Goal: Information Seeking & Learning: Learn about a topic

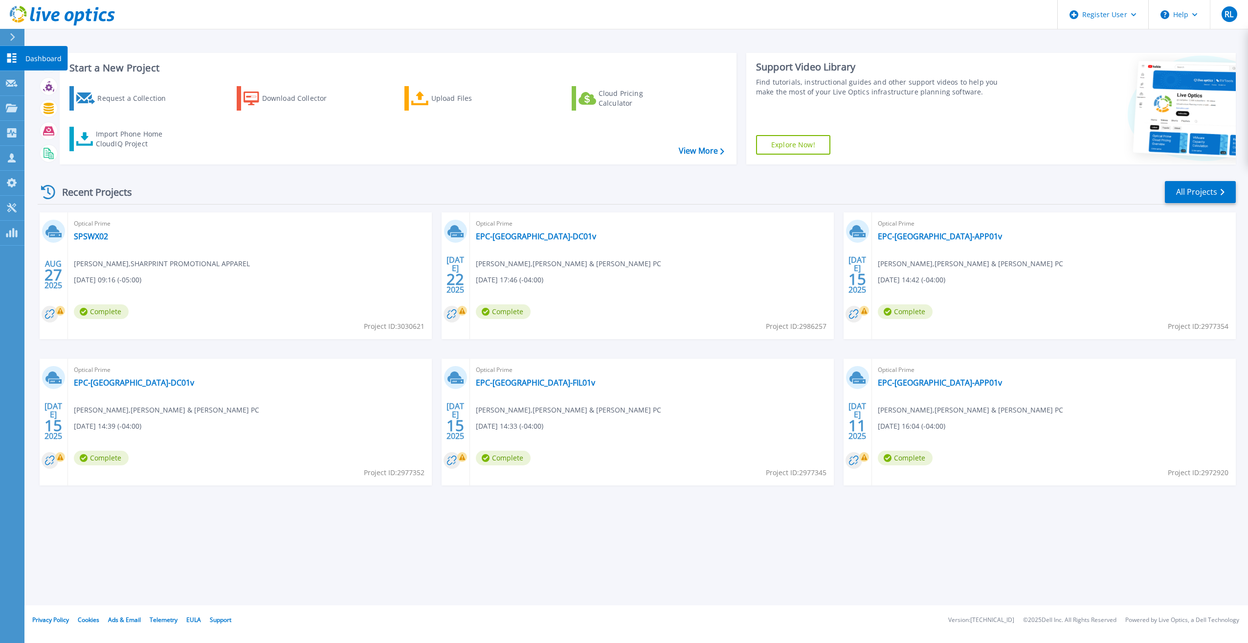
click at [40, 57] on p "Dashboard" at bounding box center [43, 58] width 36 height 25
click at [47, 114] on p "Projects" at bounding box center [38, 108] width 26 height 25
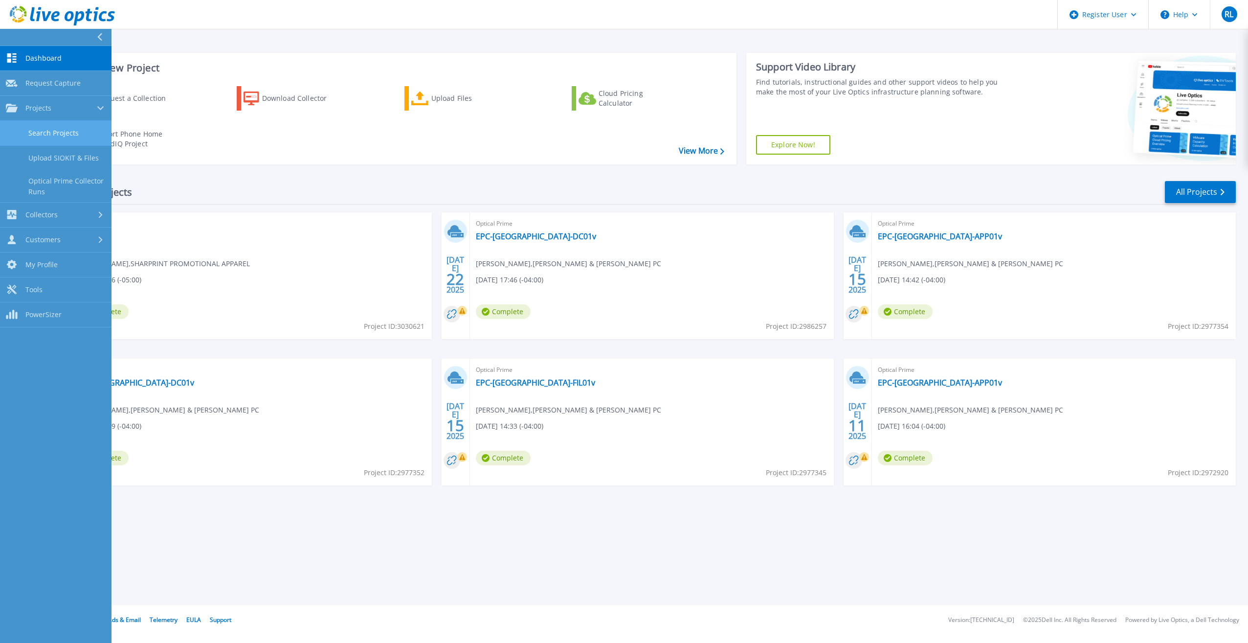
click at [49, 130] on link "Search Projects" at bounding box center [56, 133] width 112 height 25
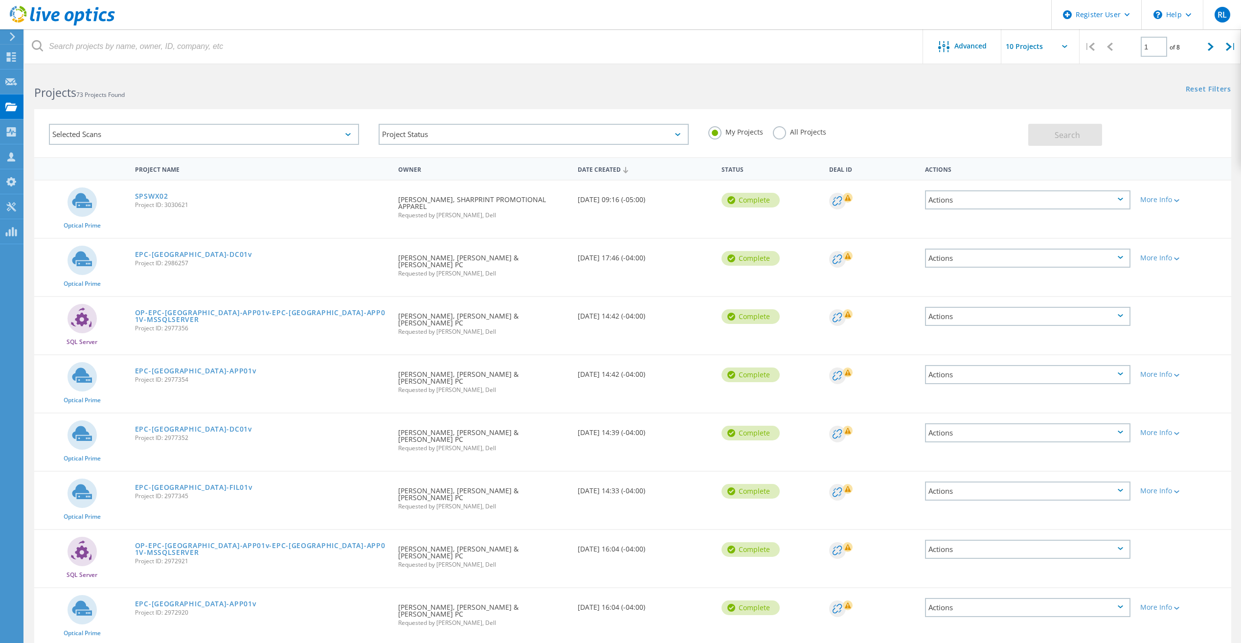
click at [774, 134] on label "All Projects" at bounding box center [799, 130] width 53 height 9
click at [0, 0] on input "All Projects" at bounding box center [0, 0] width 0 height 0
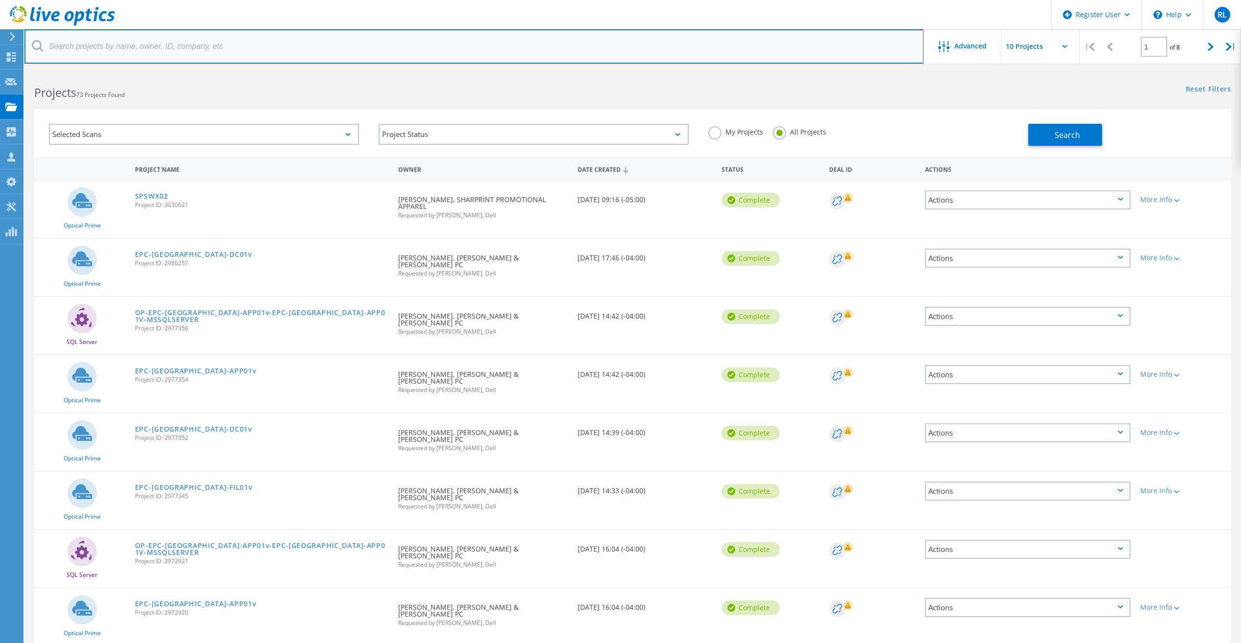
click at [267, 50] on input "text" at bounding box center [473, 46] width 899 height 34
paste input "3074990"
type input "3074990"
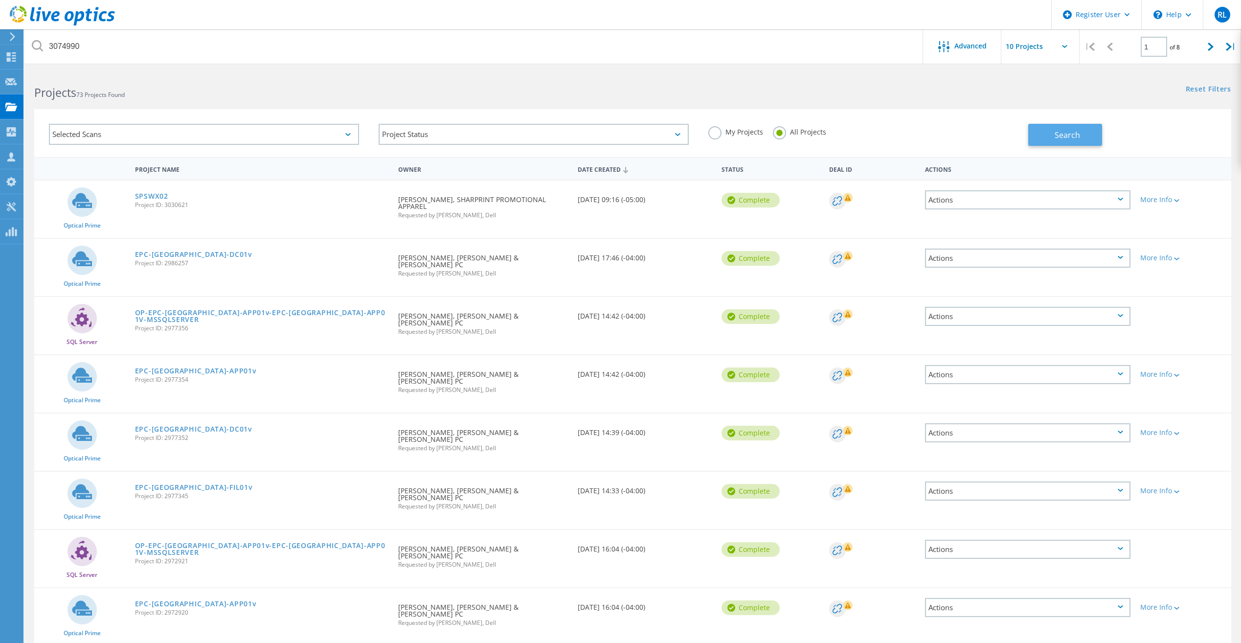
click at [1098, 128] on button "Search" at bounding box center [1065, 135] width 74 height 22
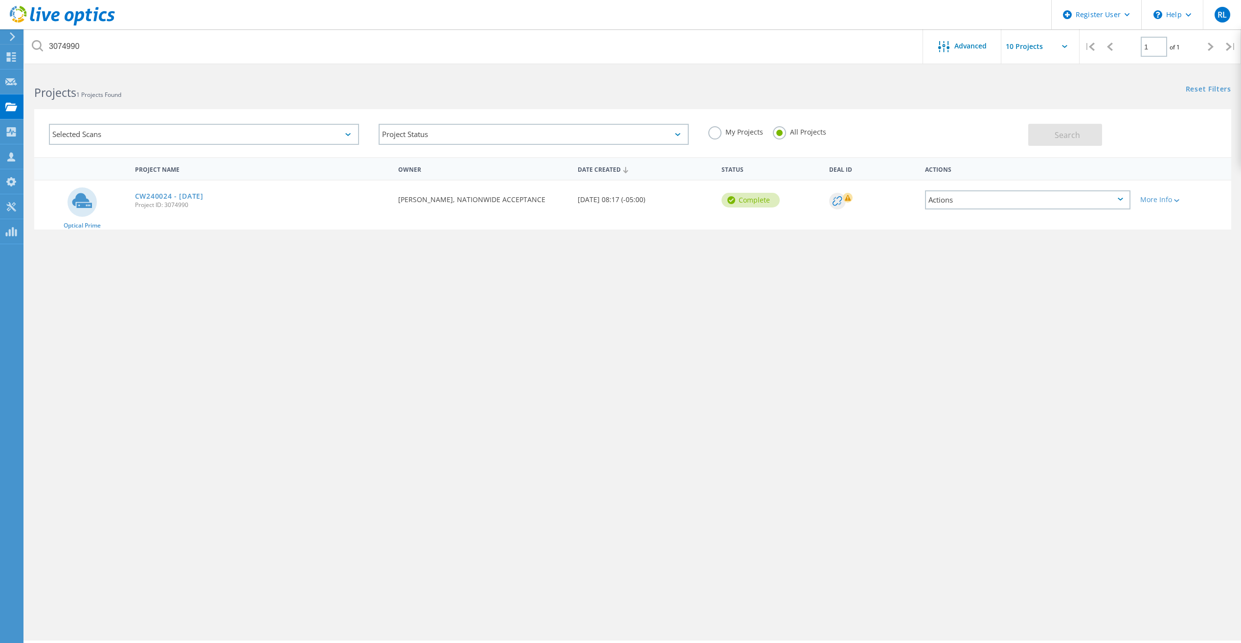
click at [141, 190] on div "CW240024 - 09-30-2025 Project ID: 3074990" at bounding box center [261, 198] width 263 height 37
click at [148, 200] on link "CW240024 - [DATE]" at bounding box center [169, 196] width 68 height 7
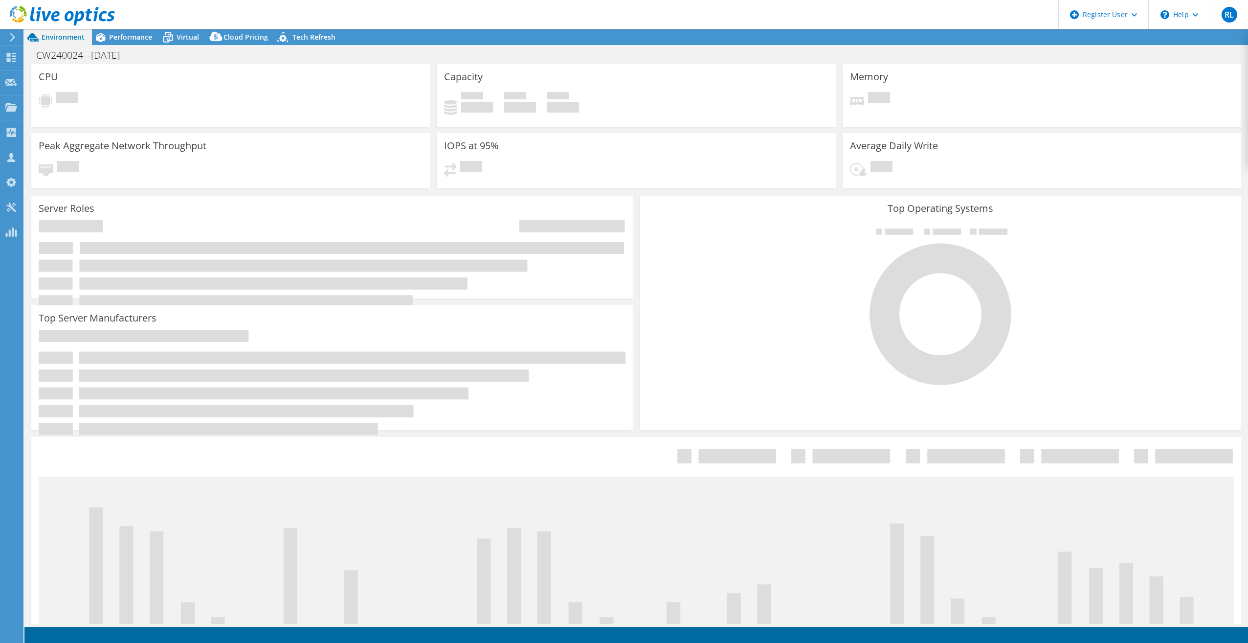
select select "USEast"
select select "USD"
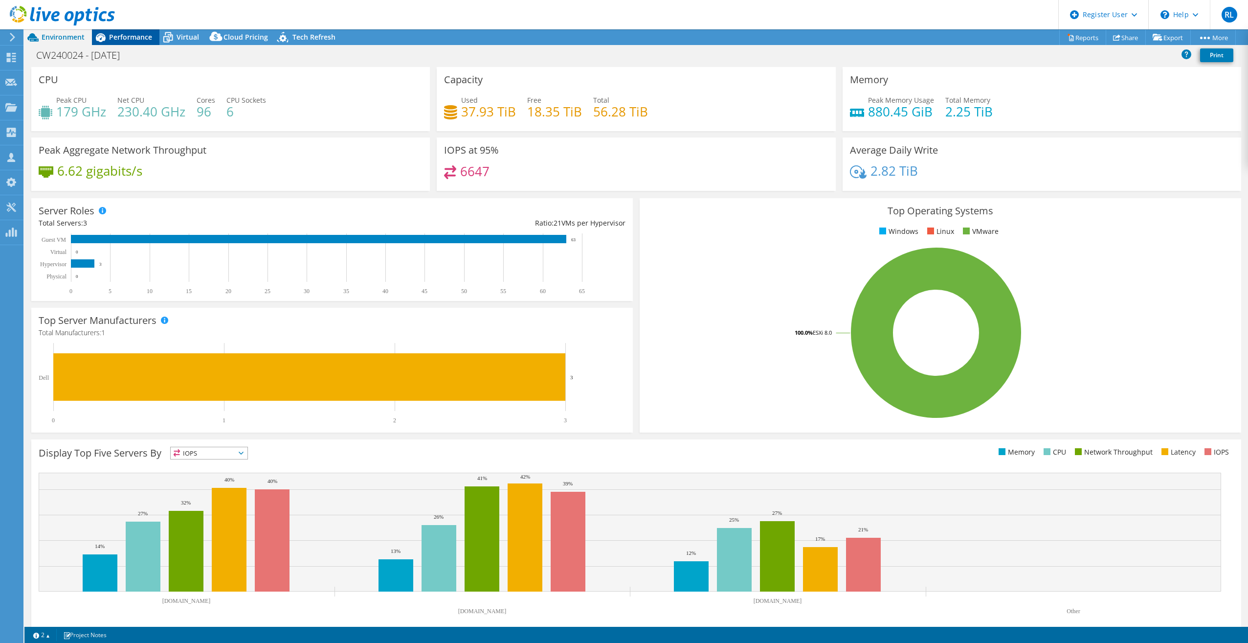
click at [134, 42] on div "Performance" at bounding box center [125, 37] width 67 height 16
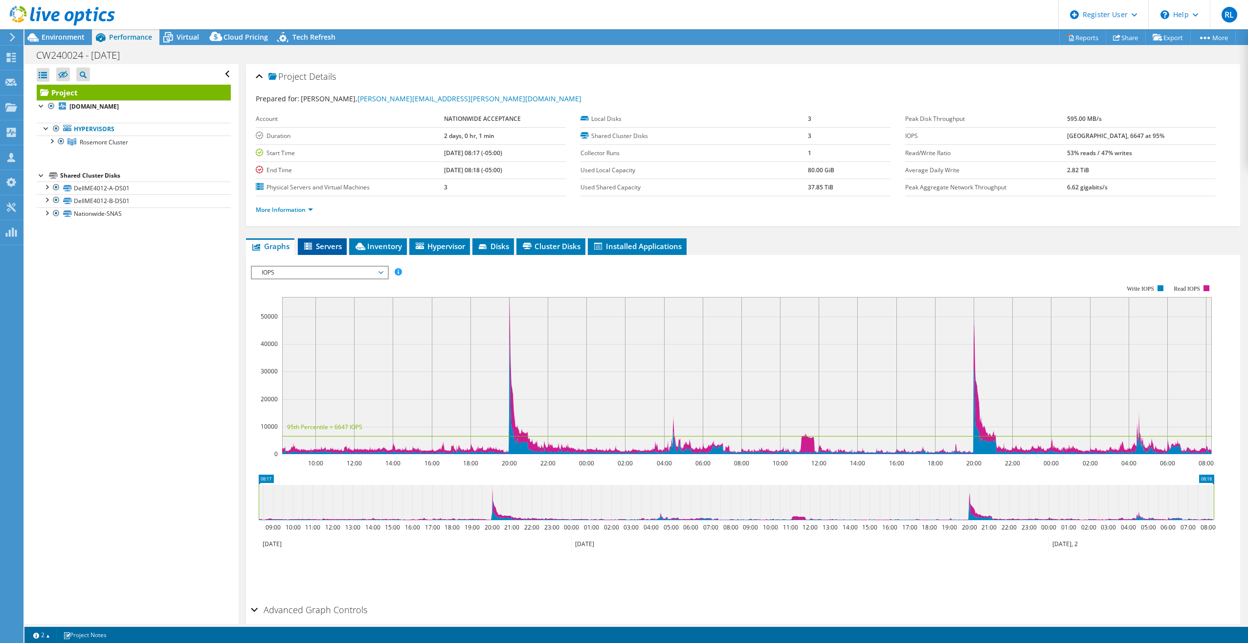
click at [332, 245] on span "Servers" at bounding box center [322, 246] width 39 height 10
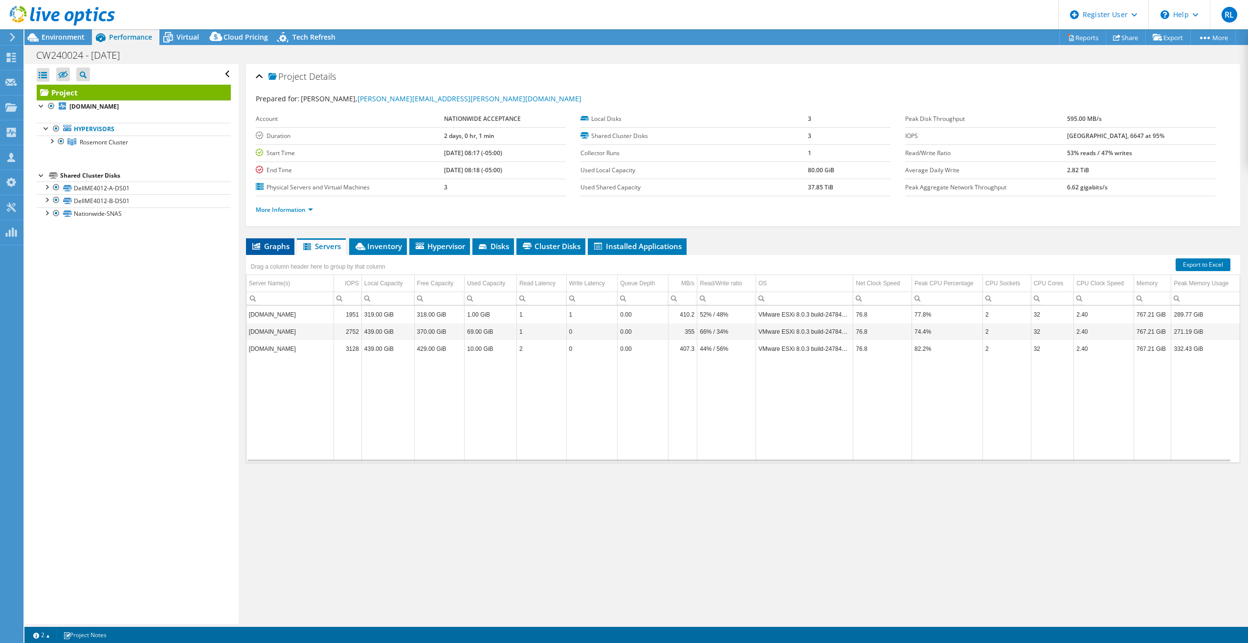
click at [283, 242] on span "Graphs" at bounding box center [270, 246] width 39 height 10
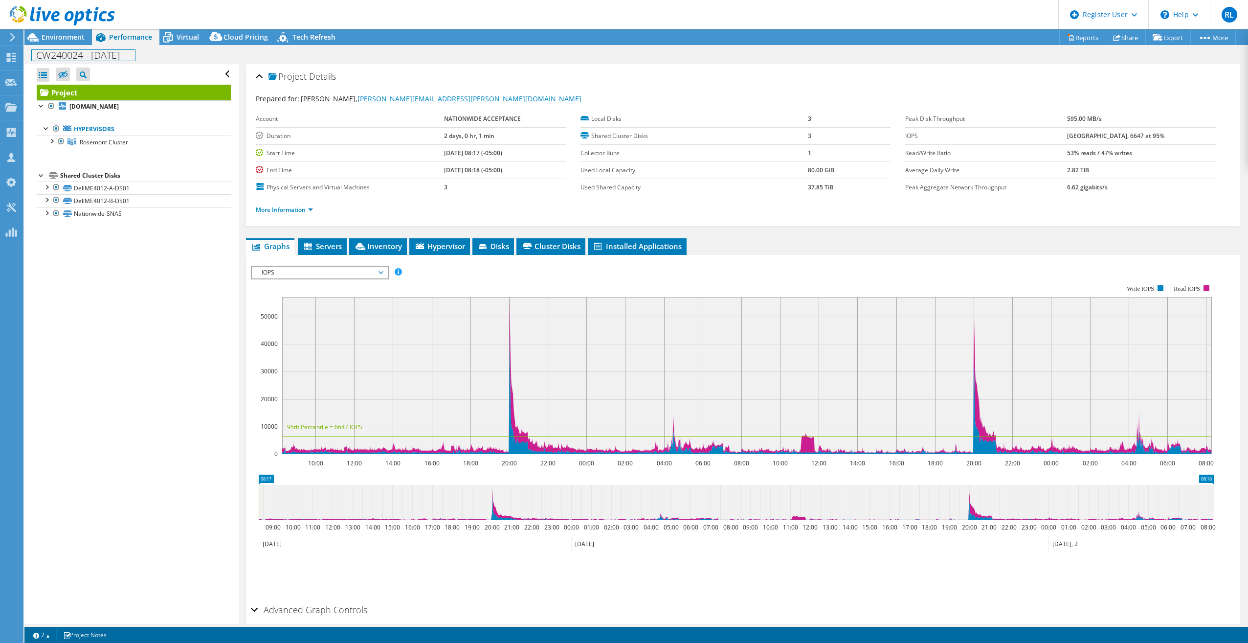
click at [79, 45] on div "CW240024 - [DATE] Print" at bounding box center [636, 54] width 1224 height 19
click at [73, 38] on span "Environment" at bounding box center [63, 36] width 43 height 9
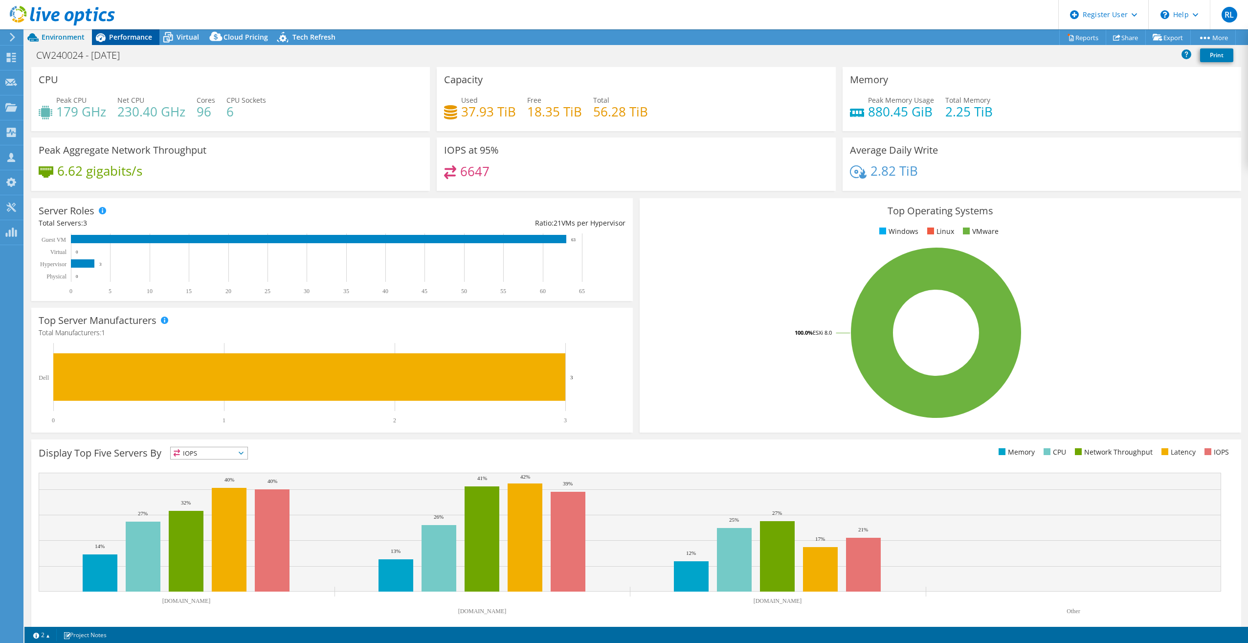
click at [134, 41] on span "Performance" at bounding box center [130, 36] width 43 height 9
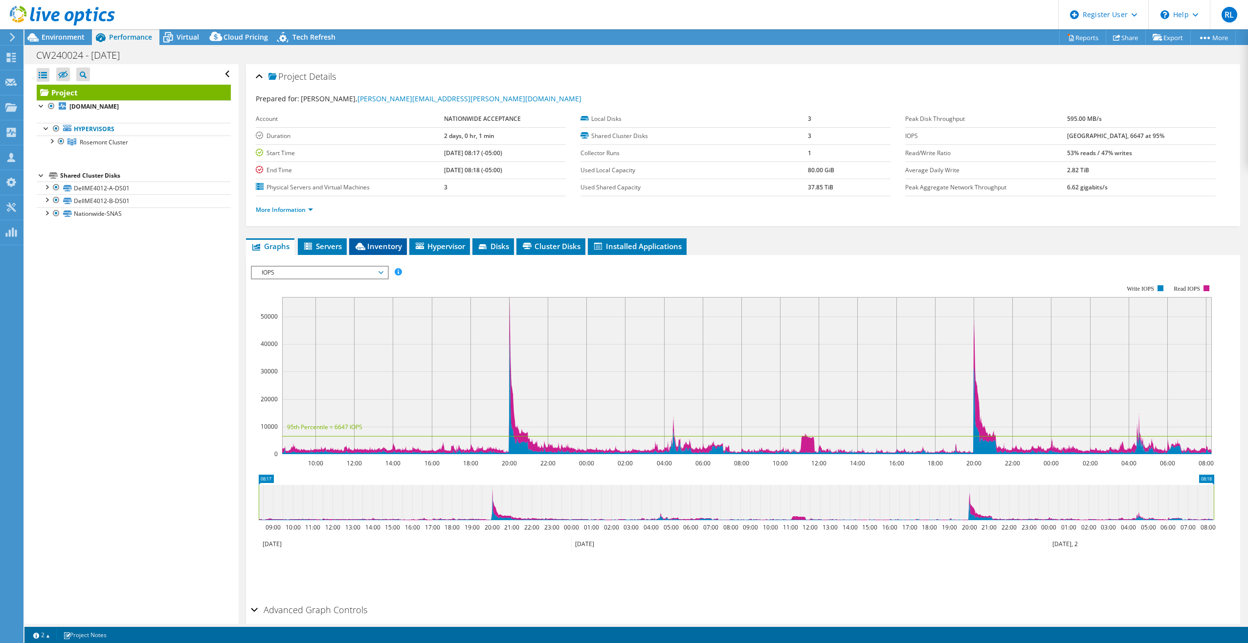
click at [382, 253] on li "Inventory" at bounding box center [378, 246] width 58 height 17
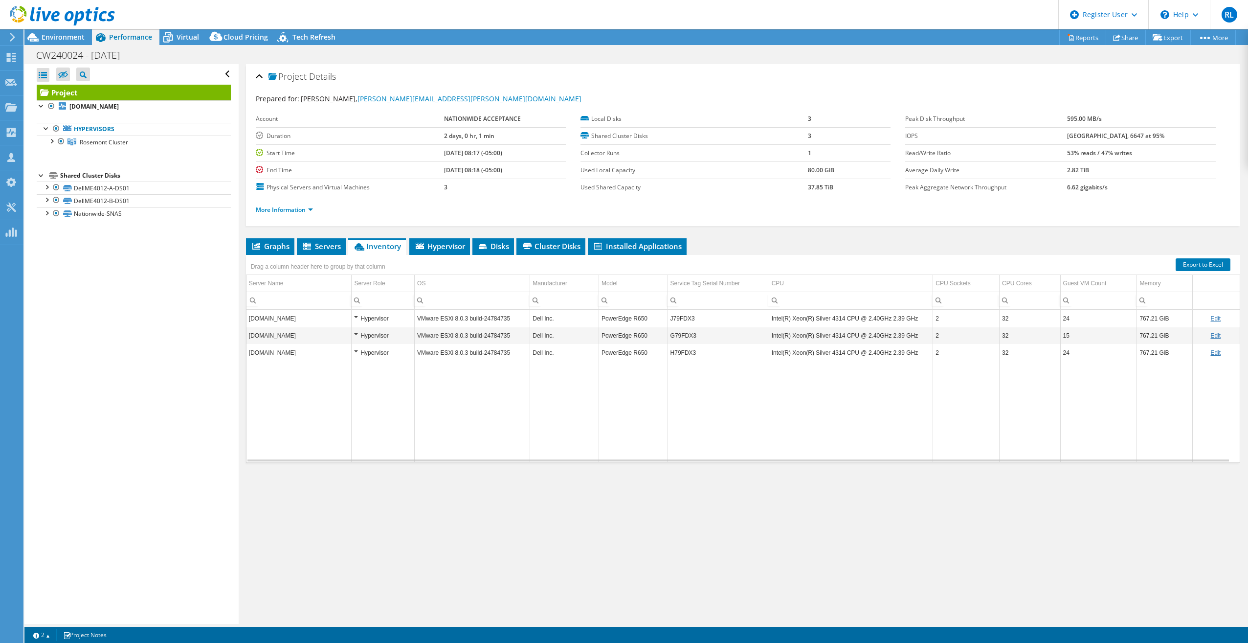
click at [297, 16] on header "RL Dell User [PERSON_NAME] [PERSON_NAME][EMAIL_ADDRESS][DOMAIN_NAME] Dell My Pr…" at bounding box center [624, 14] width 1248 height 29
copy td "79FDX3"
copy td "J79FDX3"
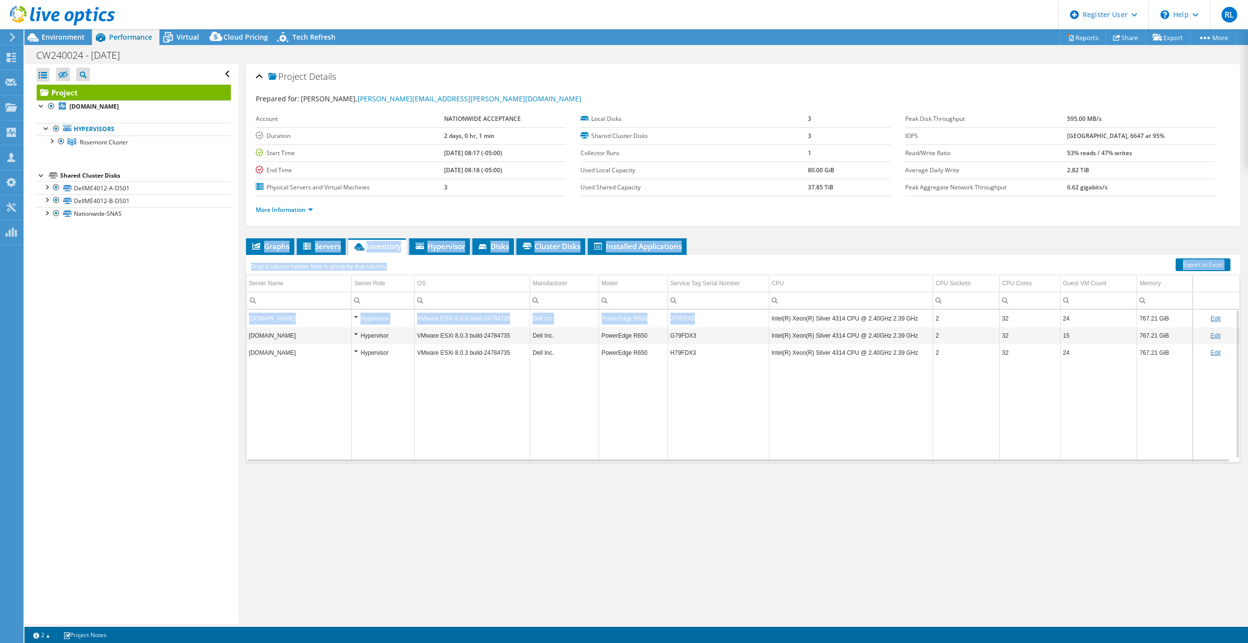
drag, startPoint x: 697, startPoint y: 317, endPoint x: 615, endPoint y: 37, distance: 292.0
click at [634, 126] on div "Project Details Prepared for: [PERSON_NAME], [PERSON_NAME][EMAIL_ADDRESS][PERSO…" at bounding box center [743, 344] width 1009 height 560
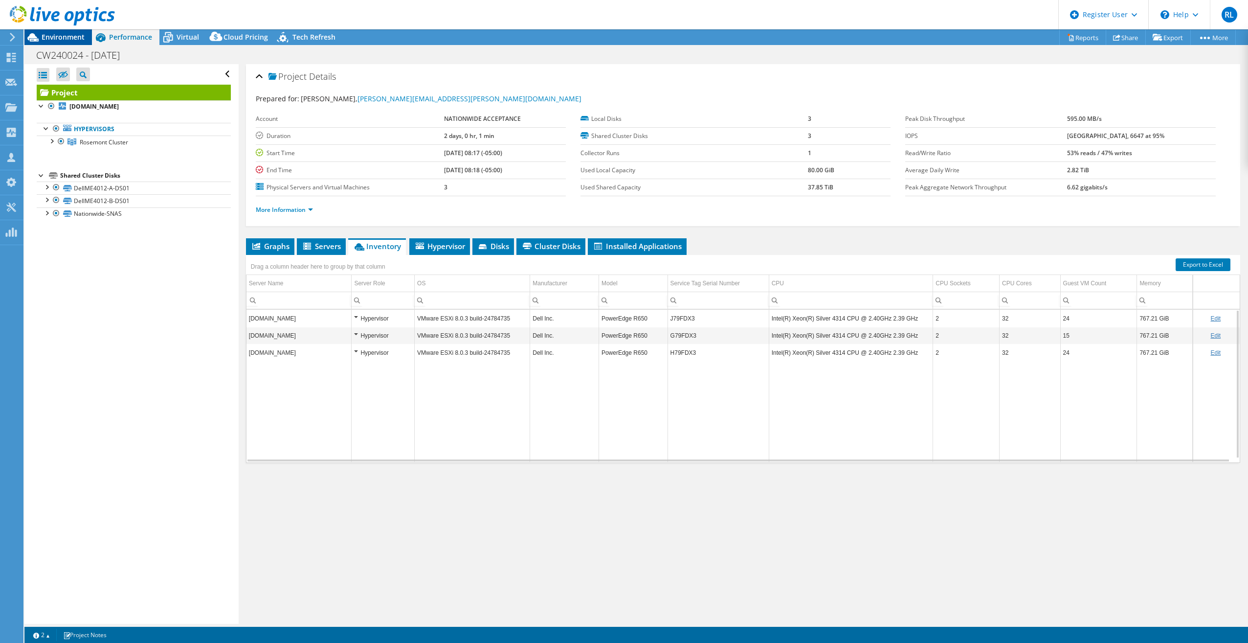
click at [79, 36] on span "Environment" at bounding box center [63, 36] width 43 height 9
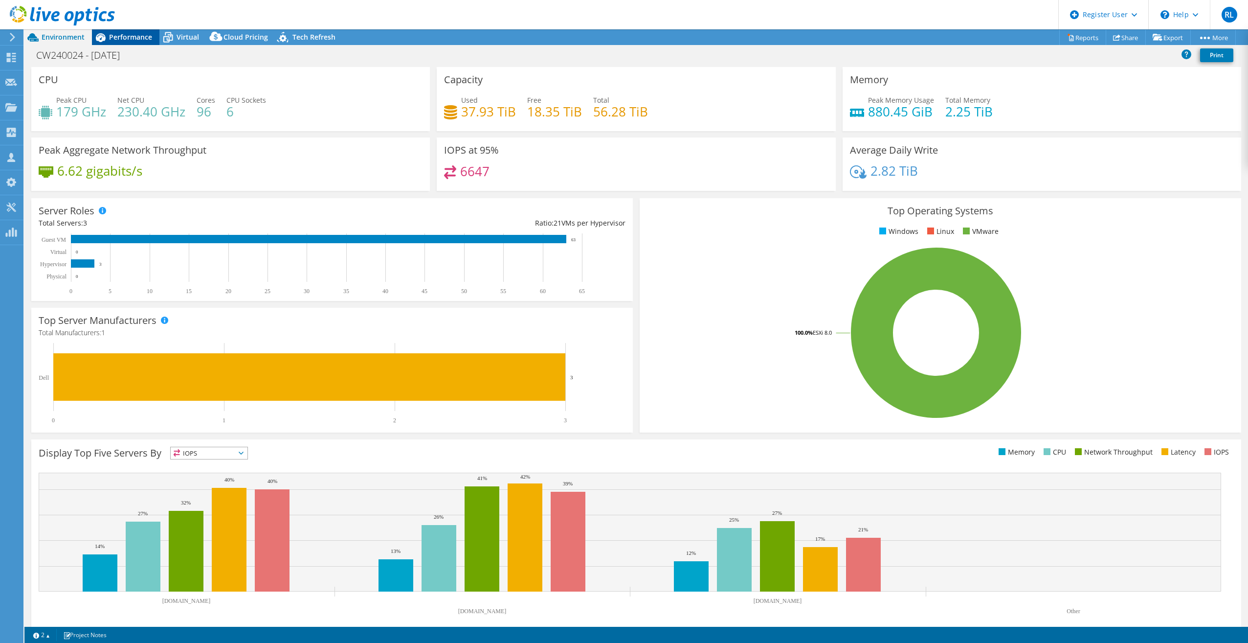
click at [131, 35] on span "Performance" at bounding box center [130, 36] width 43 height 9
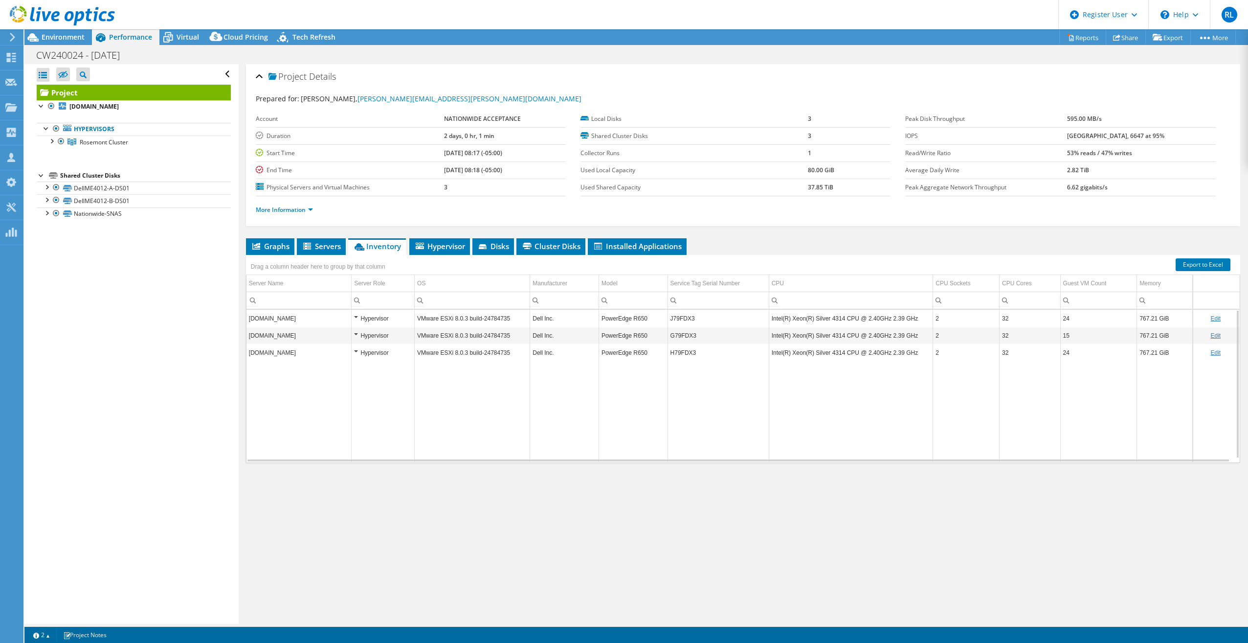
click at [274, 255] on div "Drag a column header here to group by that column" at bounding box center [318, 265] width 144 height 21
click at [273, 244] on span "Graphs" at bounding box center [270, 246] width 39 height 10
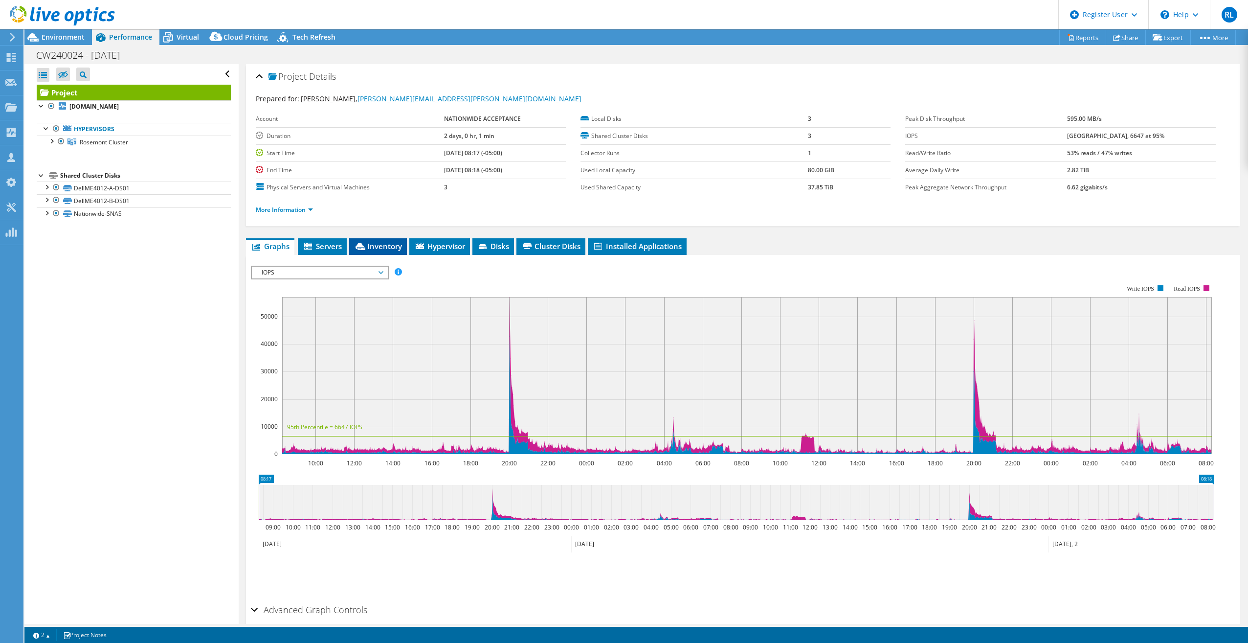
click at [374, 246] on span "Inventory" at bounding box center [378, 246] width 48 height 10
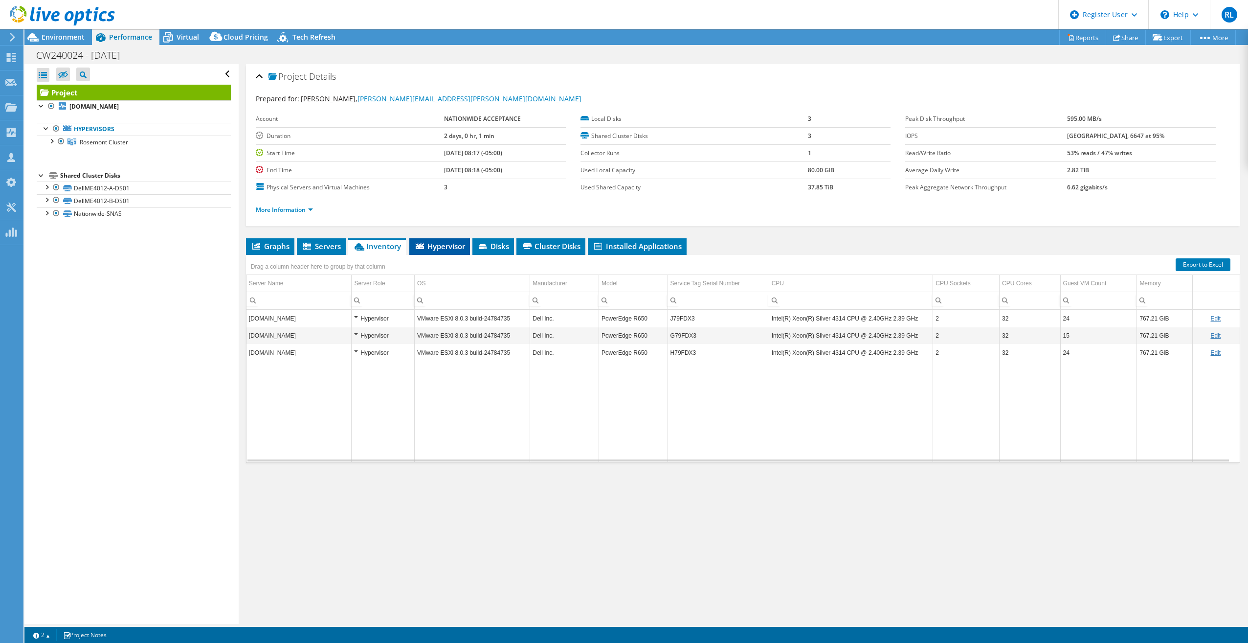
click at [462, 243] on span "Hypervisor" at bounding box center [439, 246] width 51 height 10
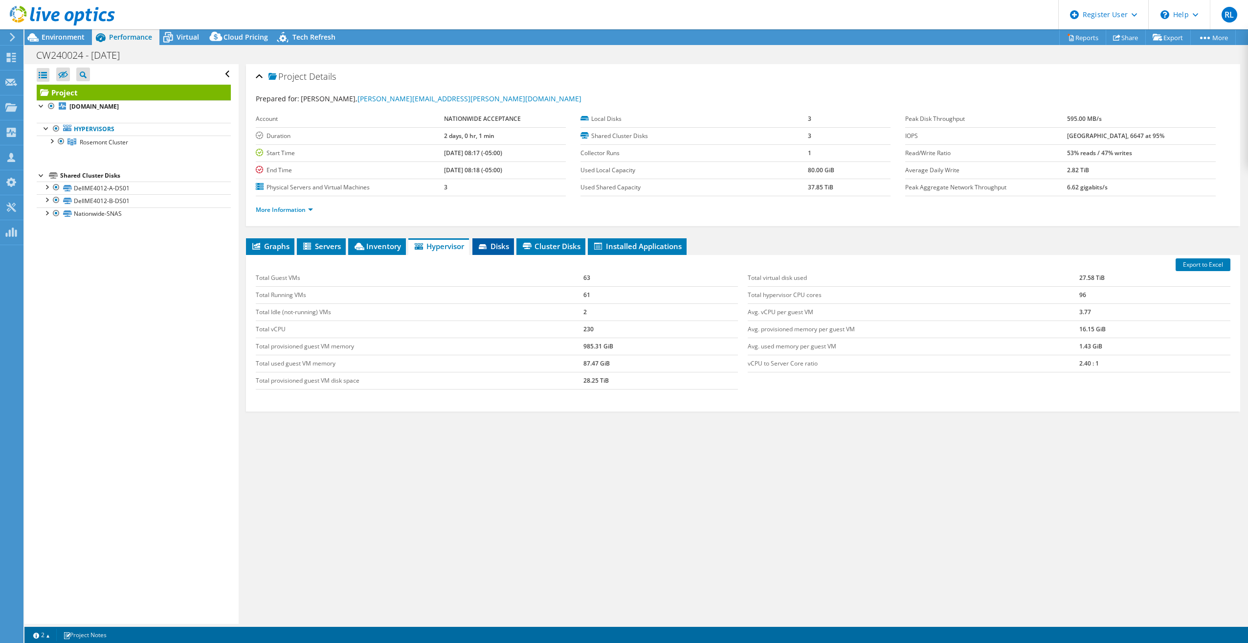
click at [477, 247] on li "Disks" at bounding box center [493, 246] width 42 height 17
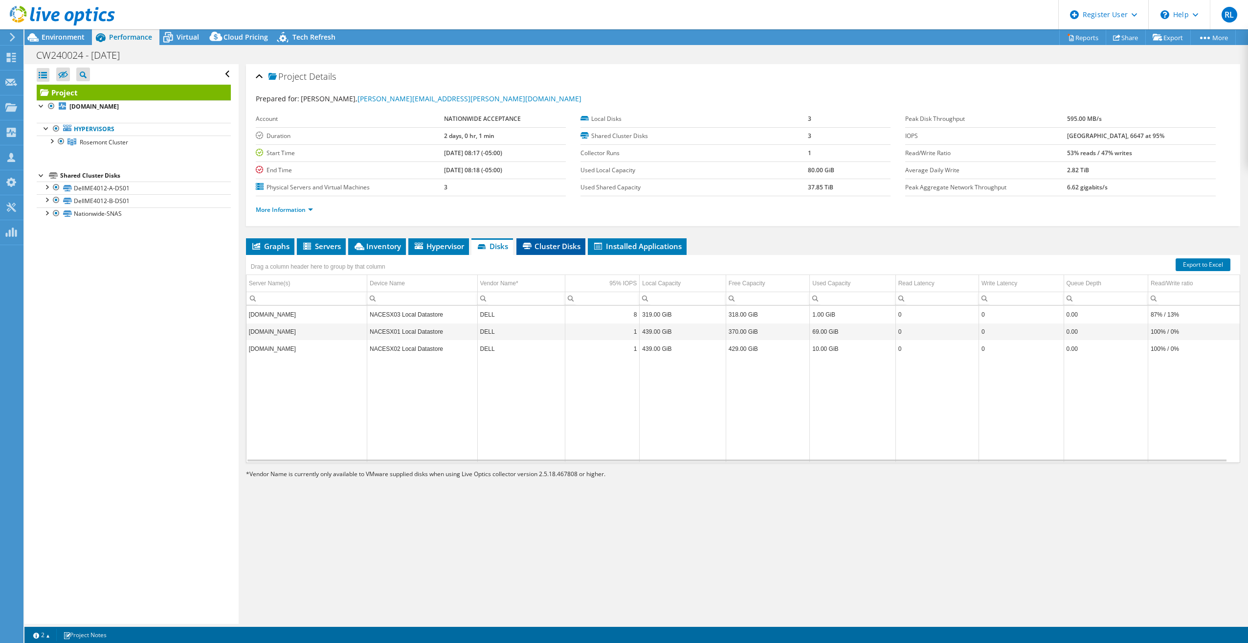
click at [565, 246] on span "Cluster Disks" at bounding box center [550, 246] width 59 height 10
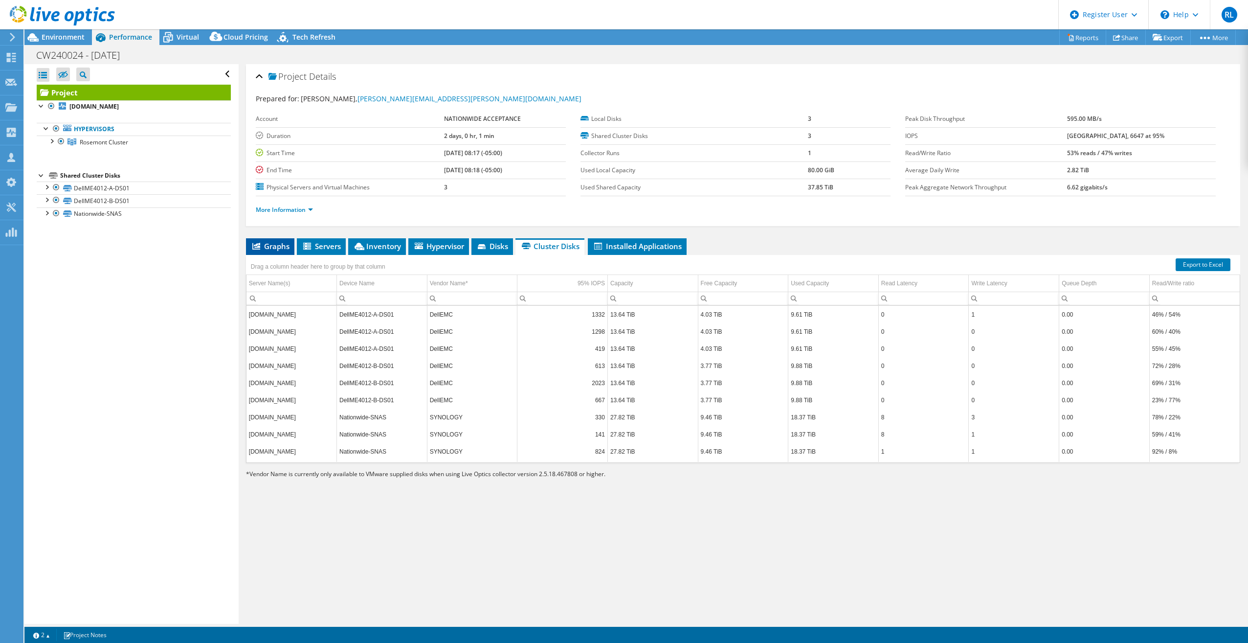
click at [274, 244] on span "Graphs" at bounding box center [270, 246] width 39 height 10
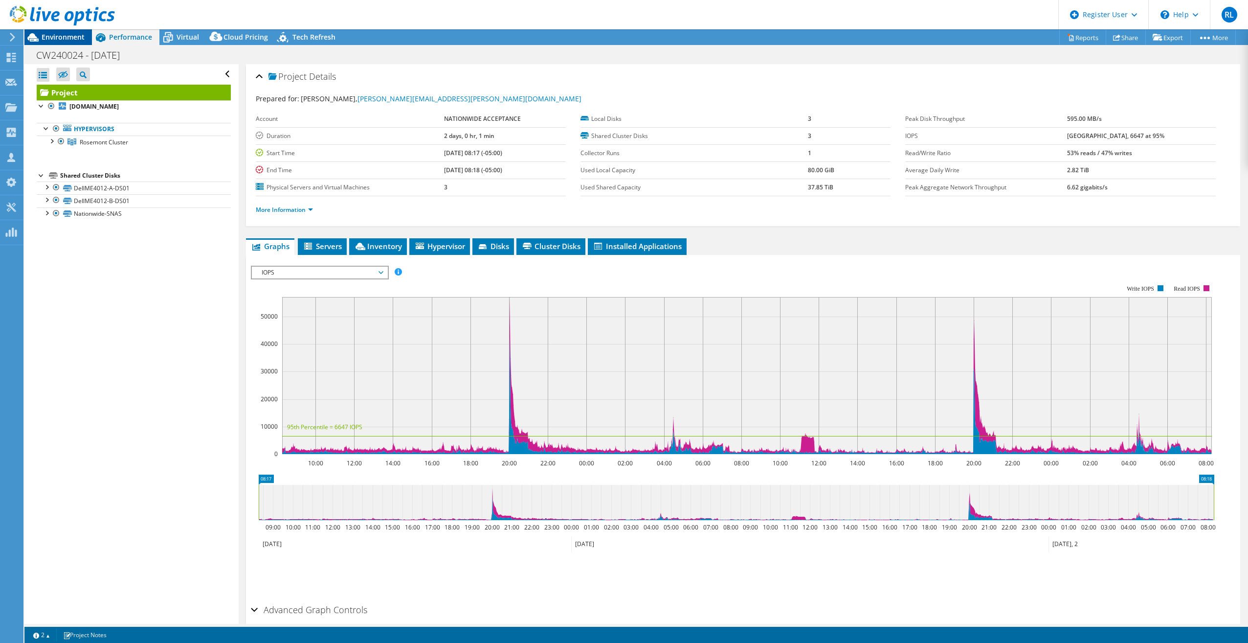
click at [51, 34] on span "Environment" at bounding box center [63, 36] width 43 height 9
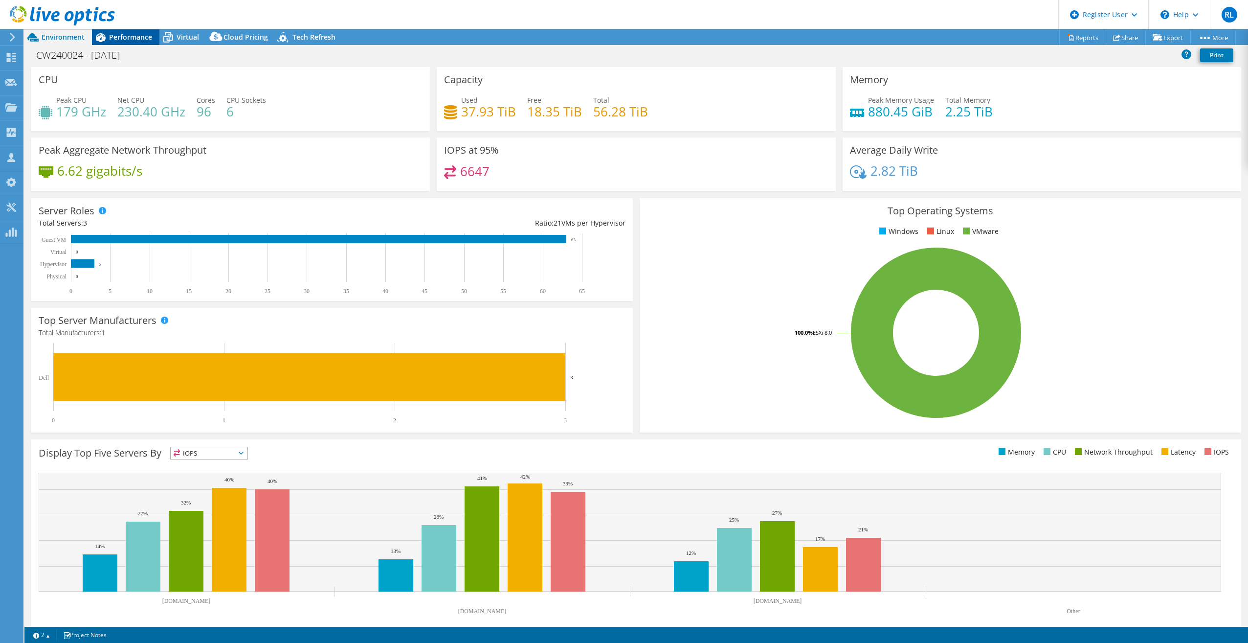
click at [139, 43] on div "Performance" at bounding box center [125, 37] width 67 height 16
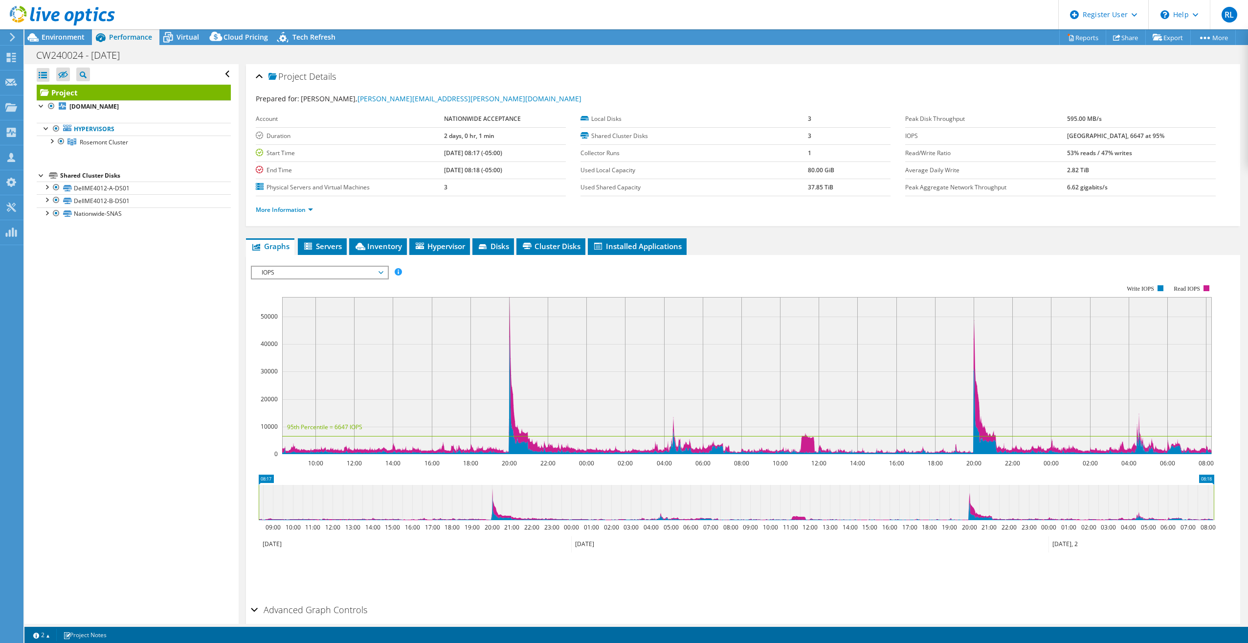
click at [309, 275] on span "IOPS" at bounding box center [320, 273] width 126 height 12
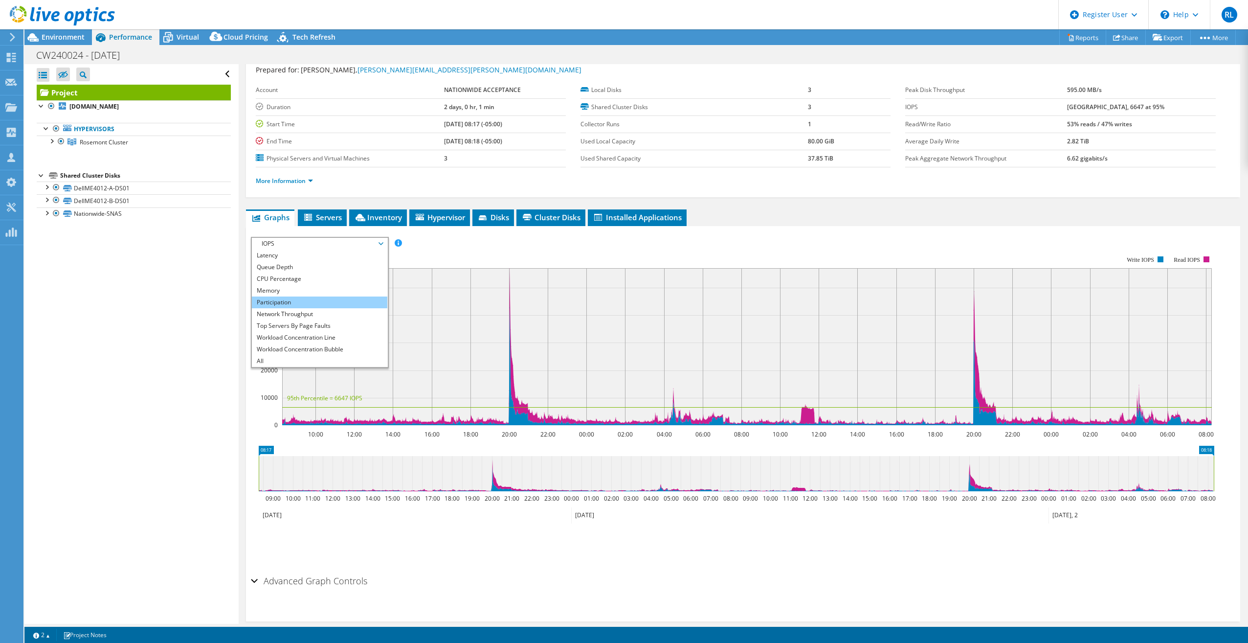
scroll to position [44, 0]
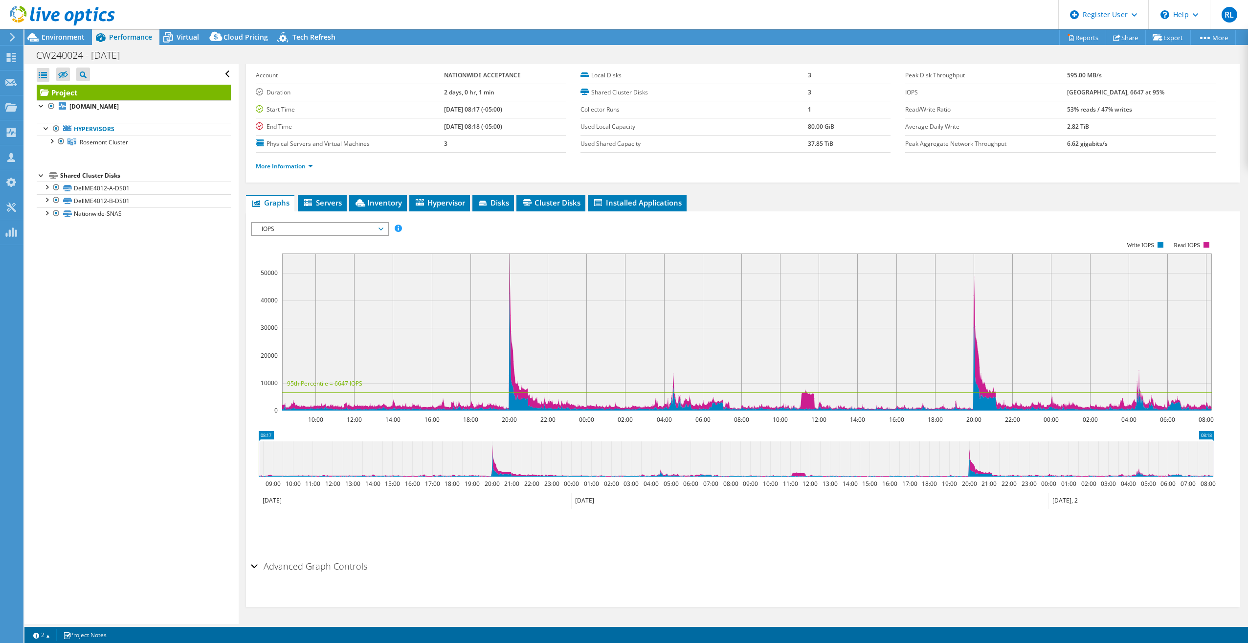
click at [248, 292] on section "IOPS Disk Throughput IO Size Latency Queue Depth CPU Percentage Memory Page Fau…" at bounding box center [743, 408] width 994 height 395
click at [70, 40] on span "Environment" at bounding box center [63, 36] width 43 height 9
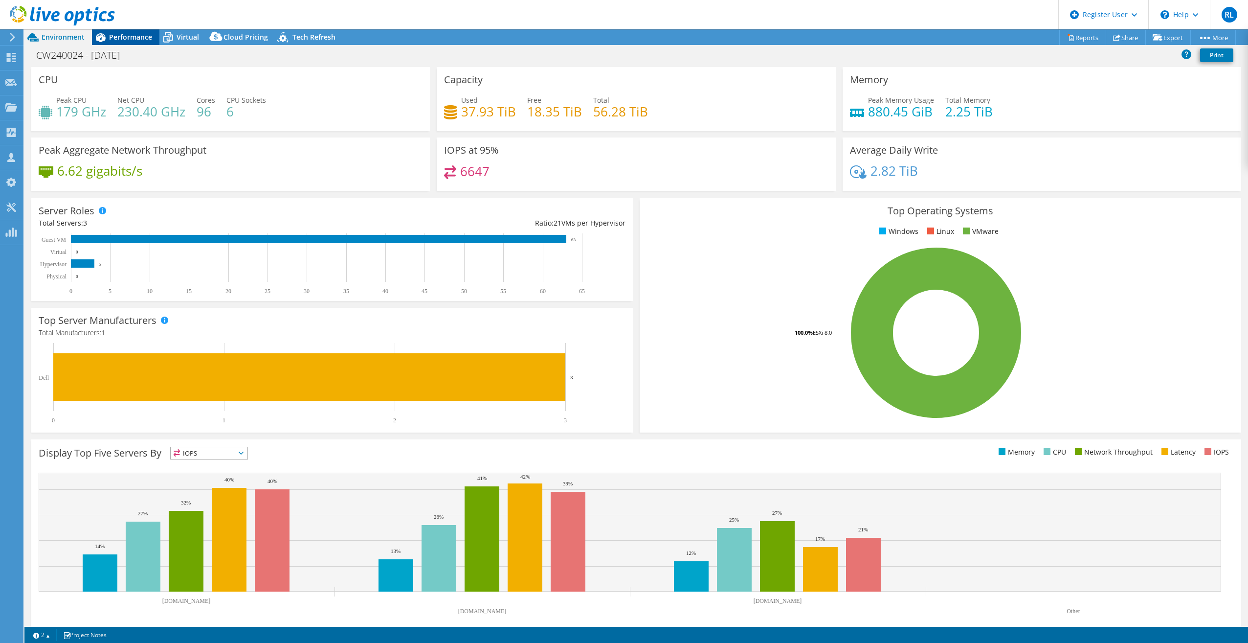
click at [142, 34] on span "Performance" at bounding box center [130, 36] width 43 height 9
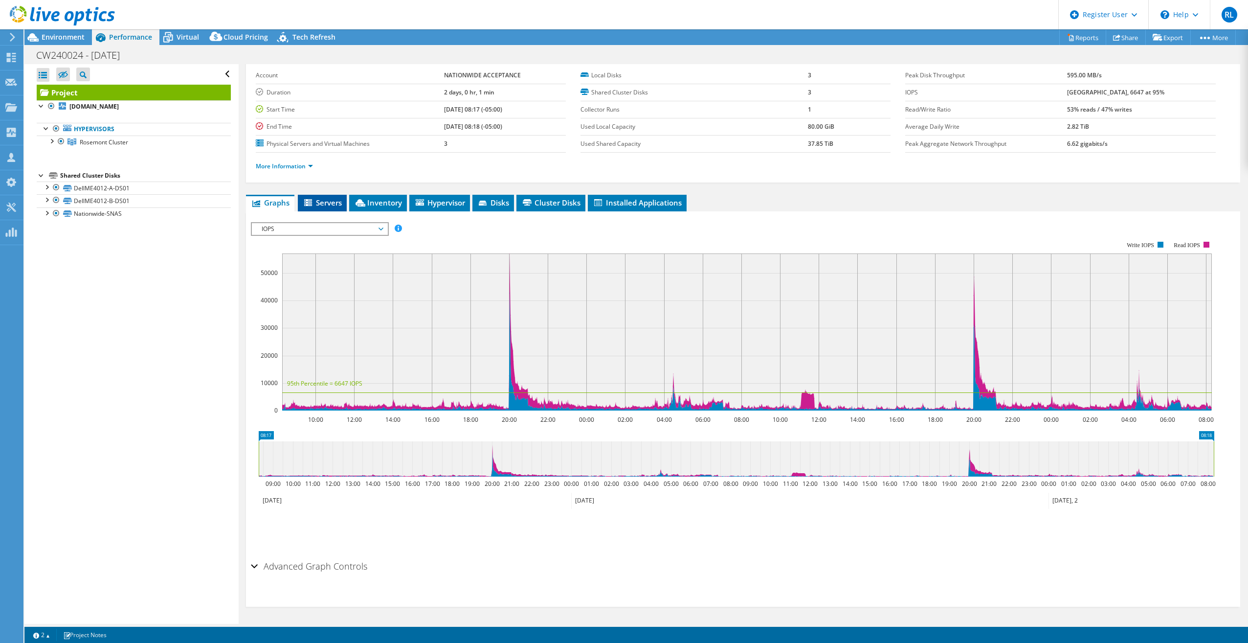
click at [340, 209] on li "Servers" at bounding box center [322, 203] width 49 height 17
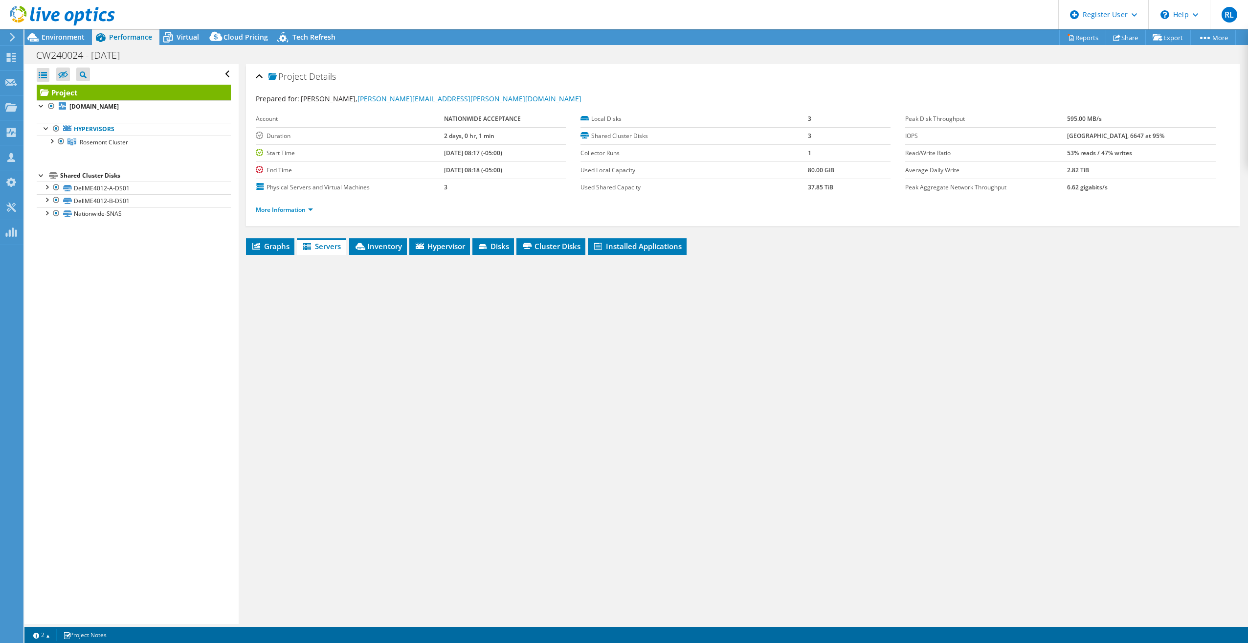
scroll to position [0, 0]
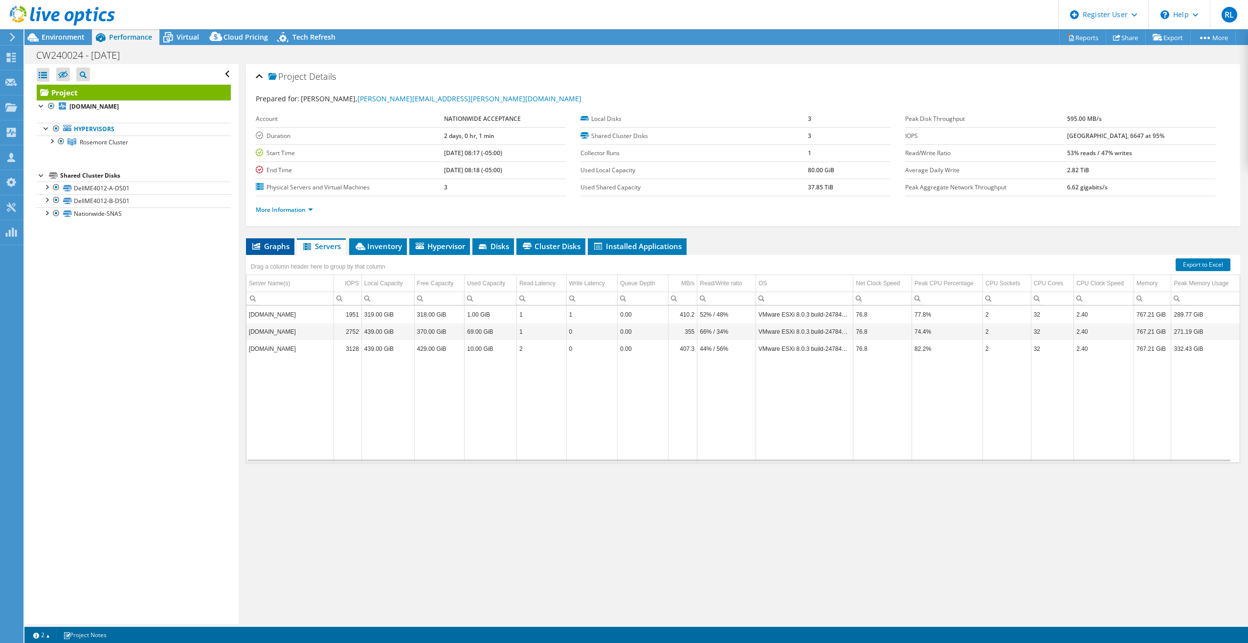
click at [271, 245] on span "Graphs" at bounding box center [270, 246] width 39 height 10
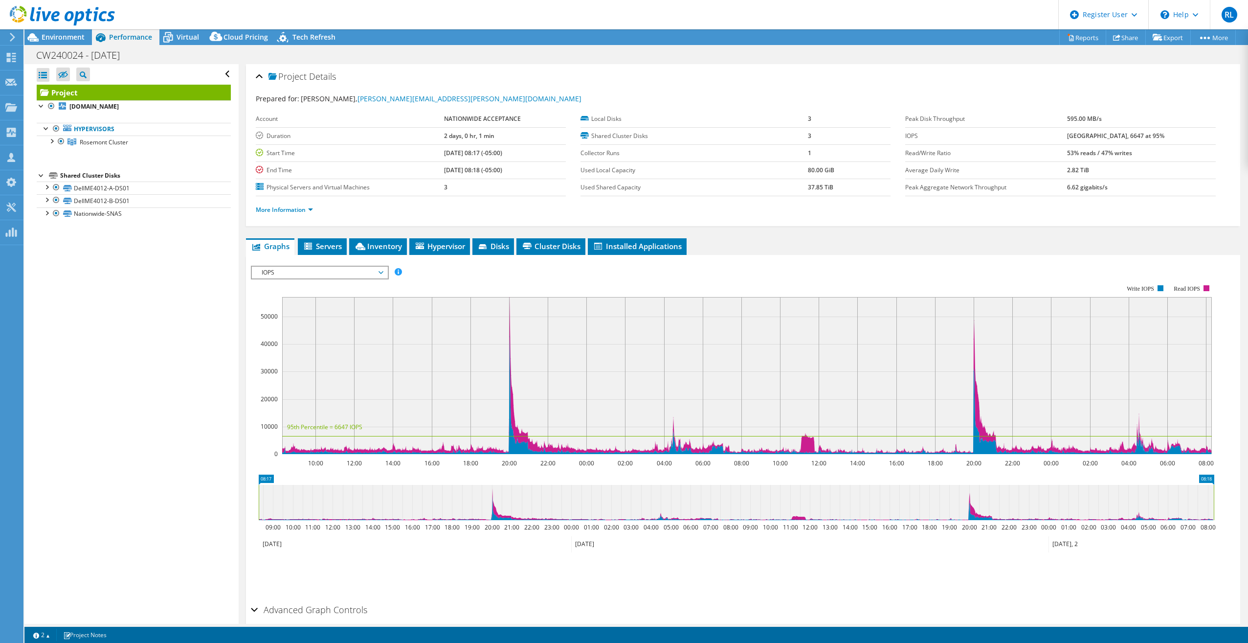
click at [275, 270] on span "IOPS" at bounding box center [320, 273] width 126 height 12
click at [290, 310] on li "CPU Percentage" at bounding box center [319, 308] width 135 height 12
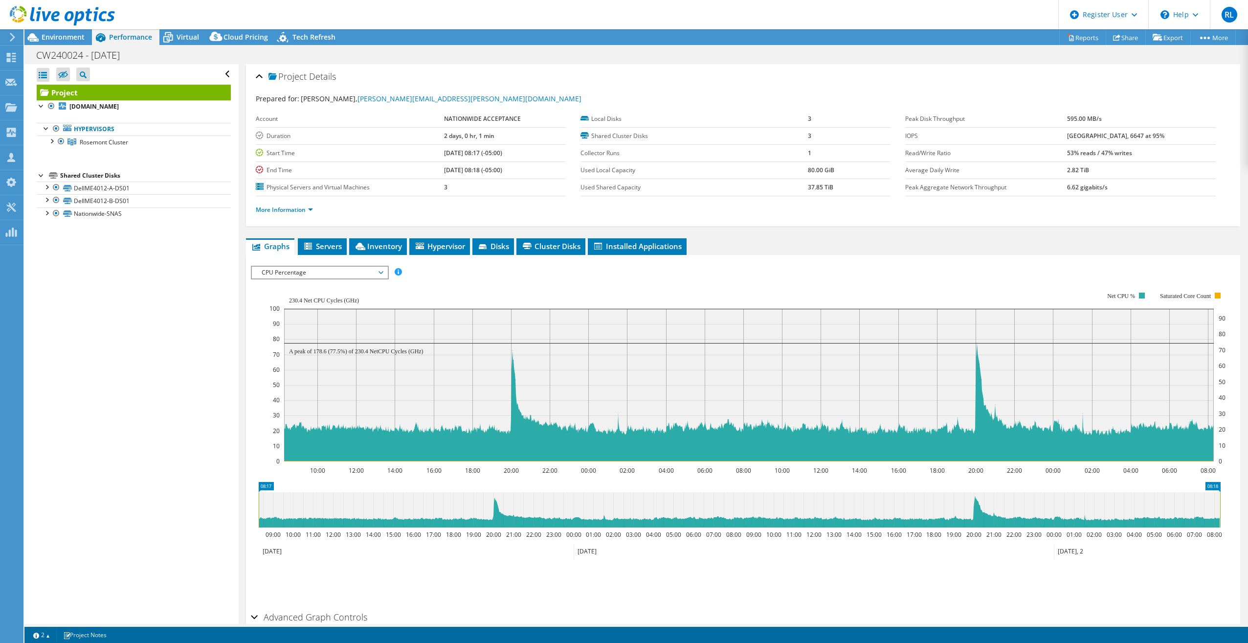
click at [243, 316] on div "Project Details Prepared for: [PERSON_NAME], [PERSON_NAME][EMAIL_ADDRESS][PERSO…" at bounding box center [743, 369] width 1009 height 610
click at [307, 270] on span "CPU Percentage" at bounding box center [320, 273] width 126 height 12
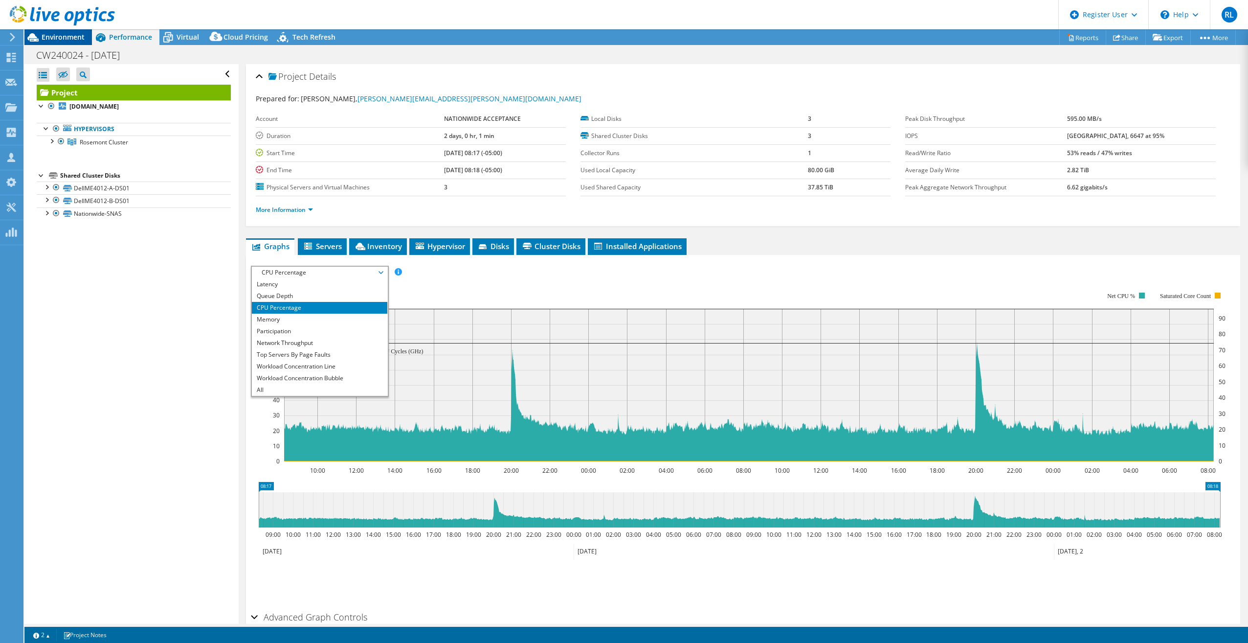
click at [54, 44] on div "Environment" at bounding box center [57, 37] width 67 height 16
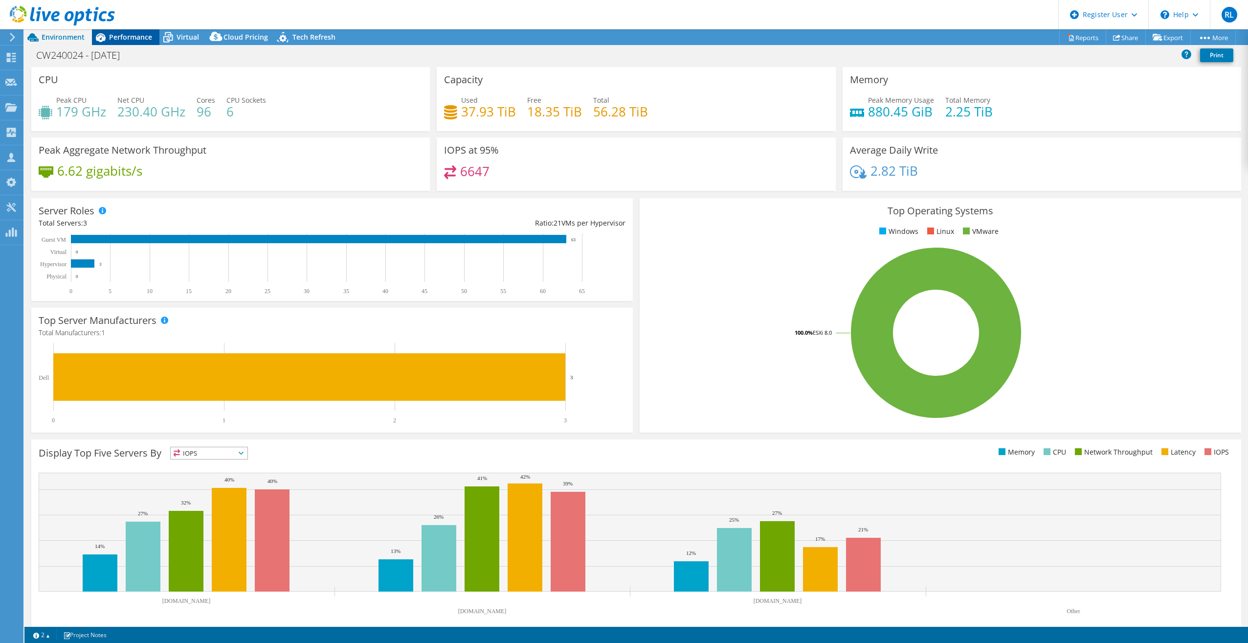
click at [127, 39] on span "Performance" at bounding box center [130, 36] width 43 height 9
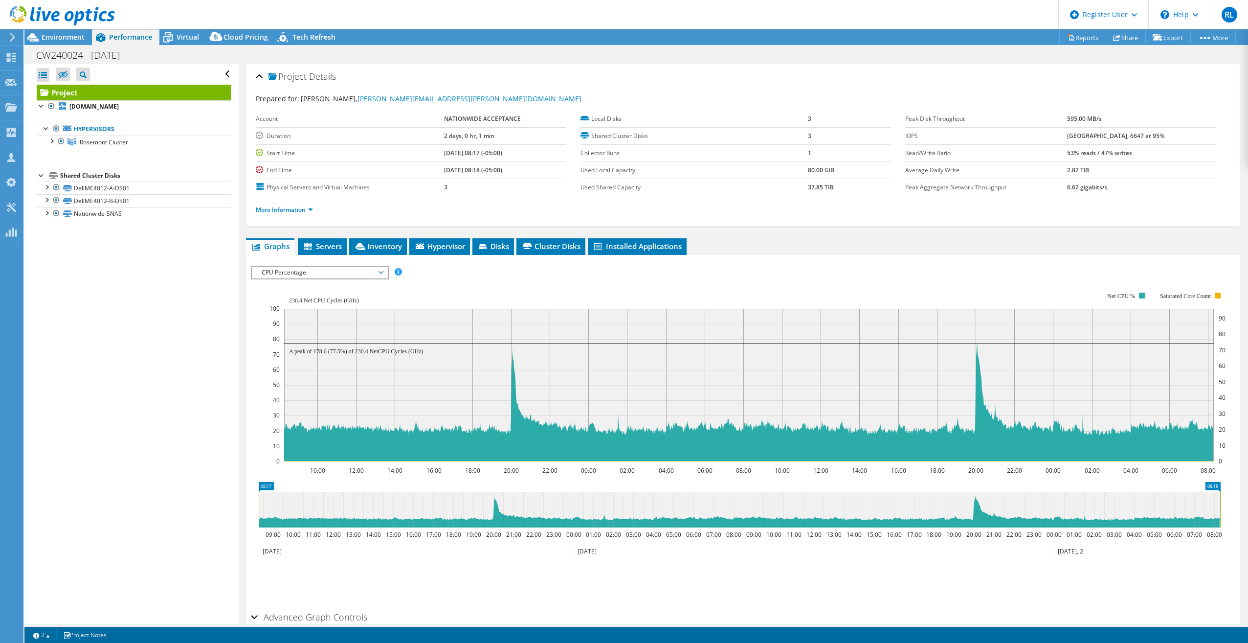
click at [324, 270] on span "CPU Percentage" at bounding box center [320, 273] width 126 height 12
click at [82, 34] on span "Environment" at bounding box center [63, 36] width 43 height 9
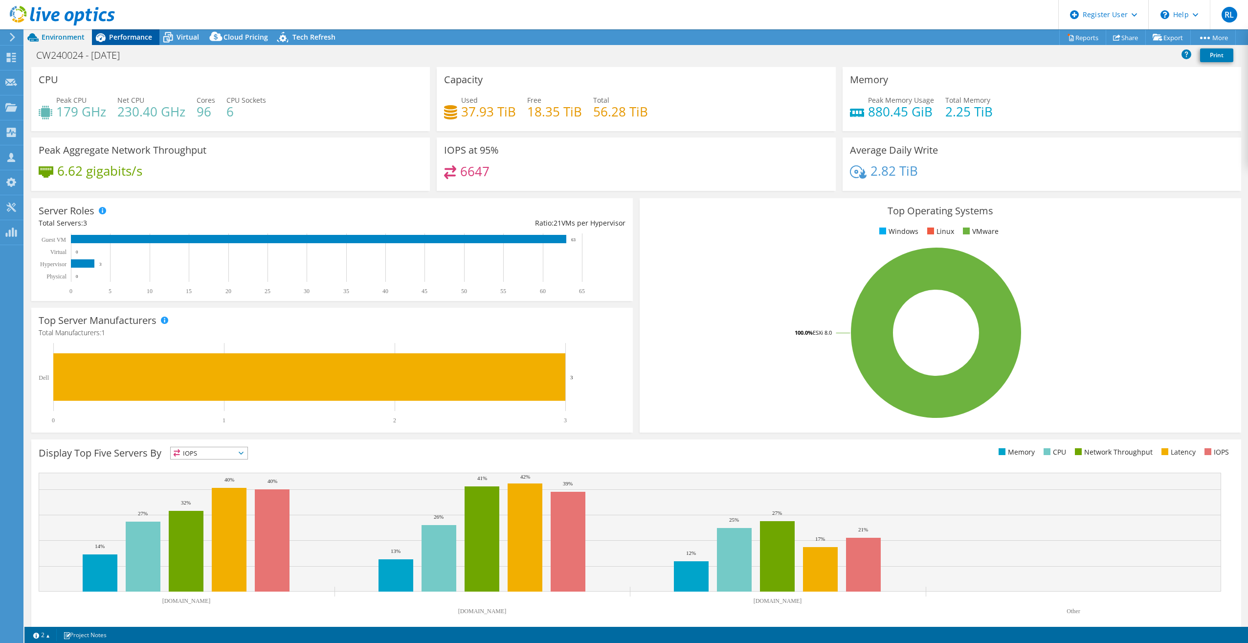
click at [145, 43] on div "Performance" at bounding box center [125, 37] width 67 height 16
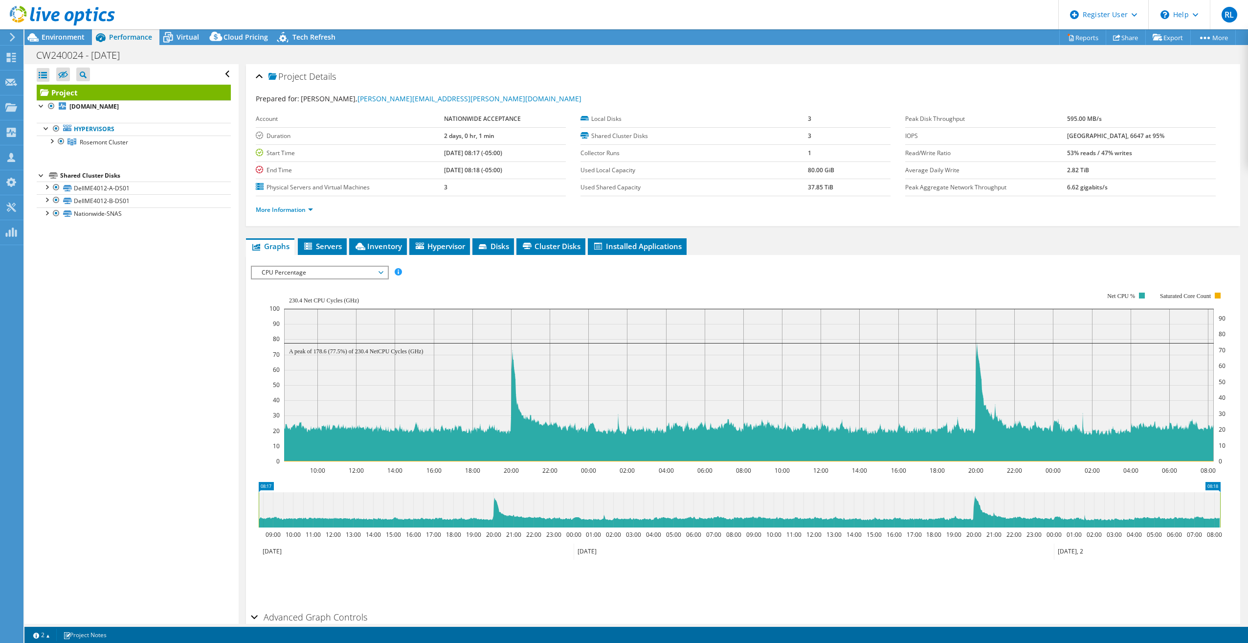
click at [358, 262] on div "IOPS Disk Throughput IO Size Latency Queue Depth CPU Percentage Memory Page Fau…" at bounding box center [743, 434] width 985 height 346
click at [357, 274] on span "CPU Percentage" at bounding box center [320, 273] width 126 height 12
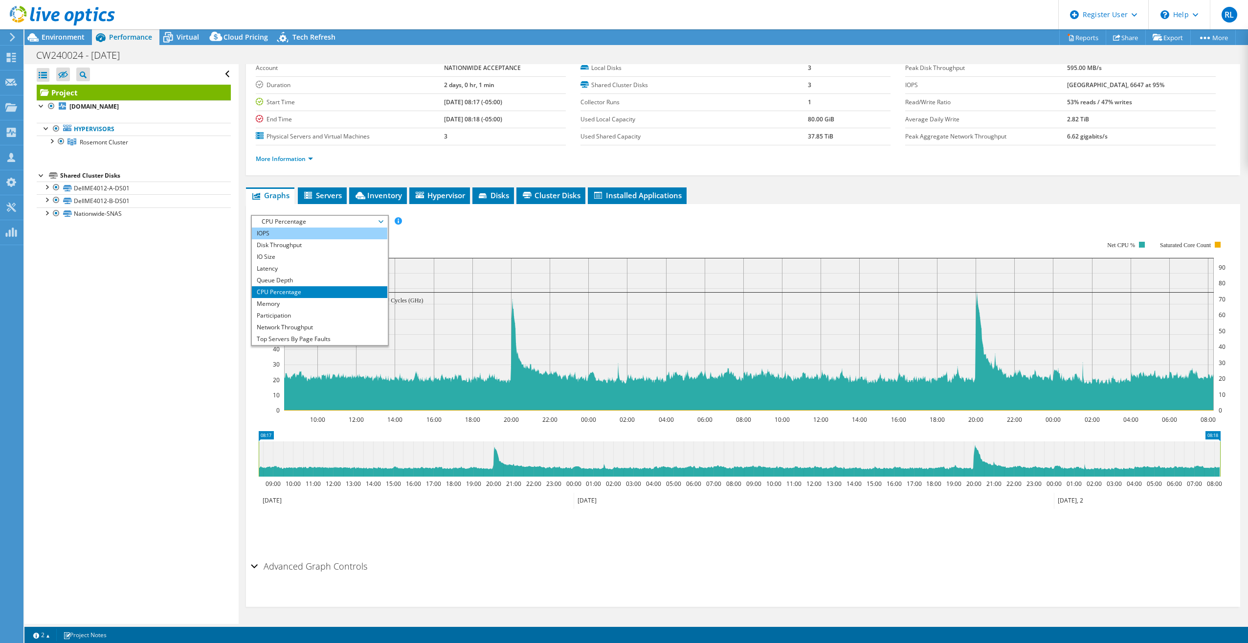
click at [314, 236] on li "IOPS" at bounding box center [319, 233] width 135 height 12
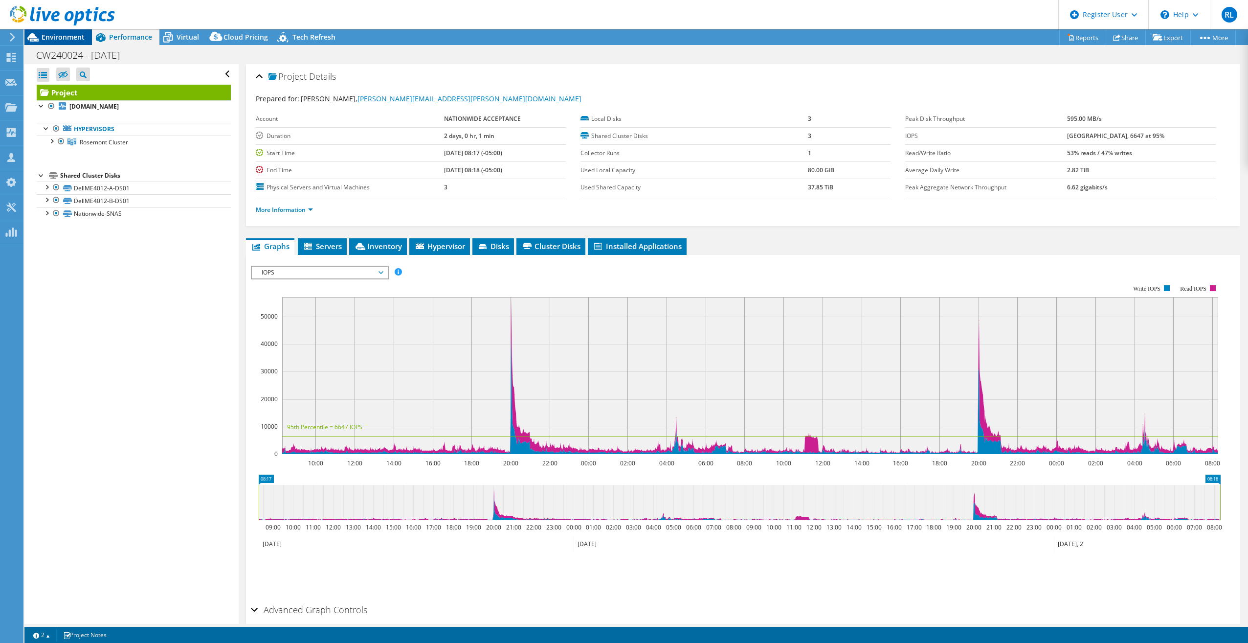
click at [81, 40] on span "Environment" at bounding box center [63, 36] width 43 height 9
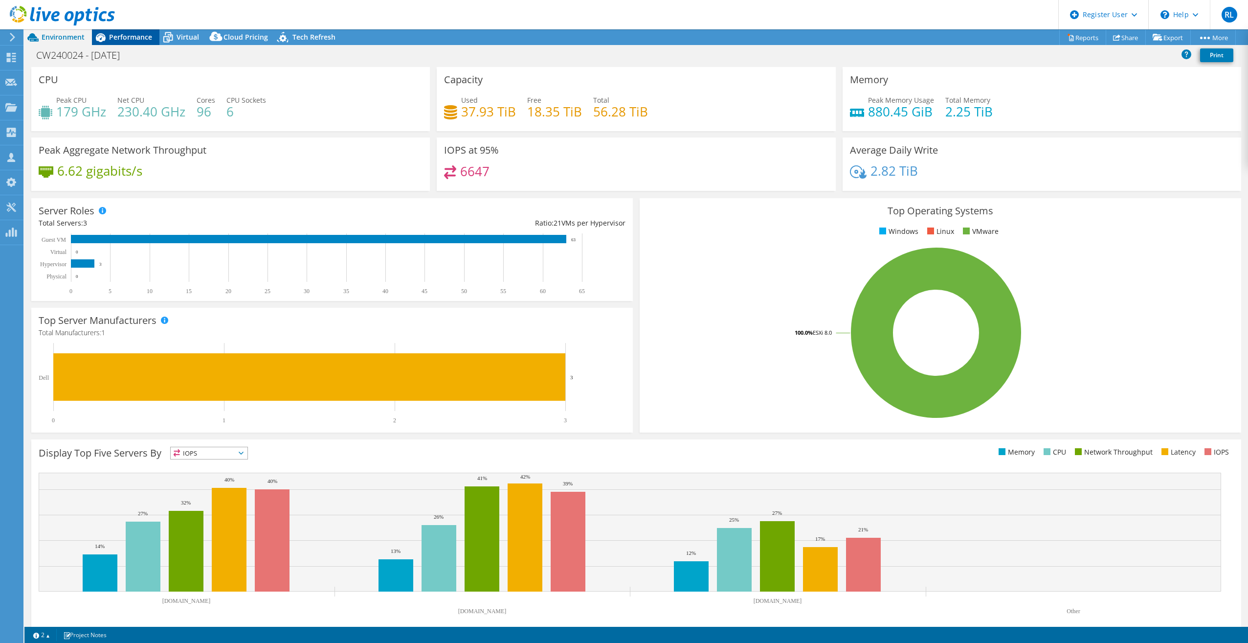
click at [131, 43] on div "Performance" at bounding box center [125, 37] width 67 height 16
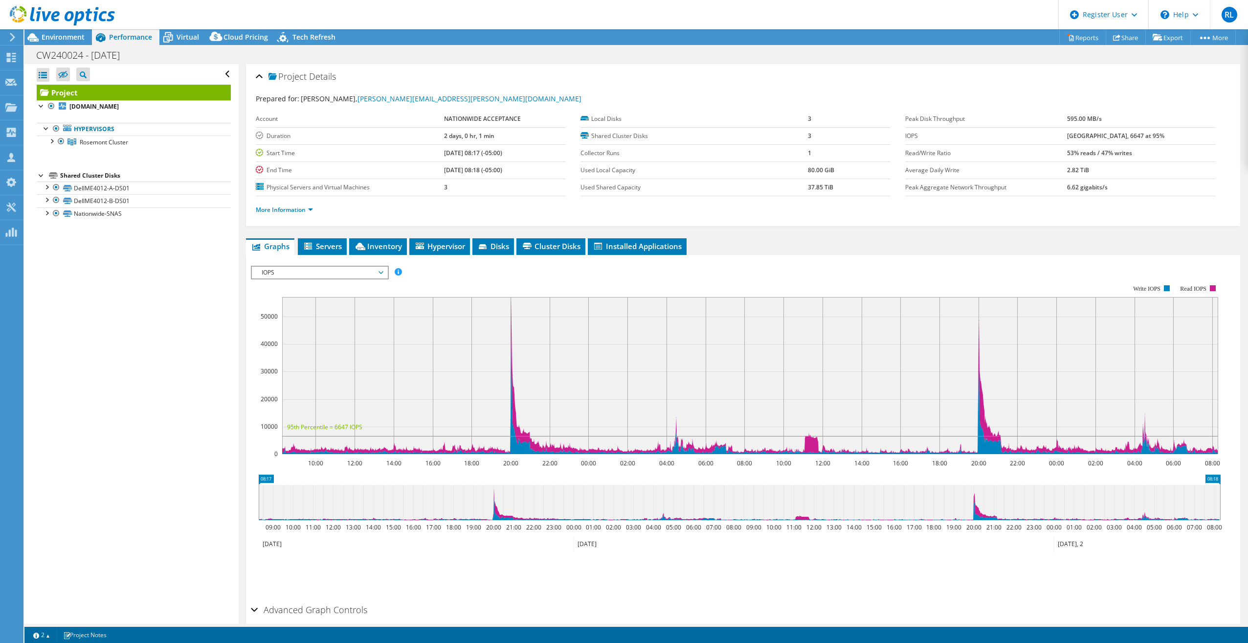
click at [279, 272] on span "IOPS" at bounding box center [320, 273] width 126 height 12
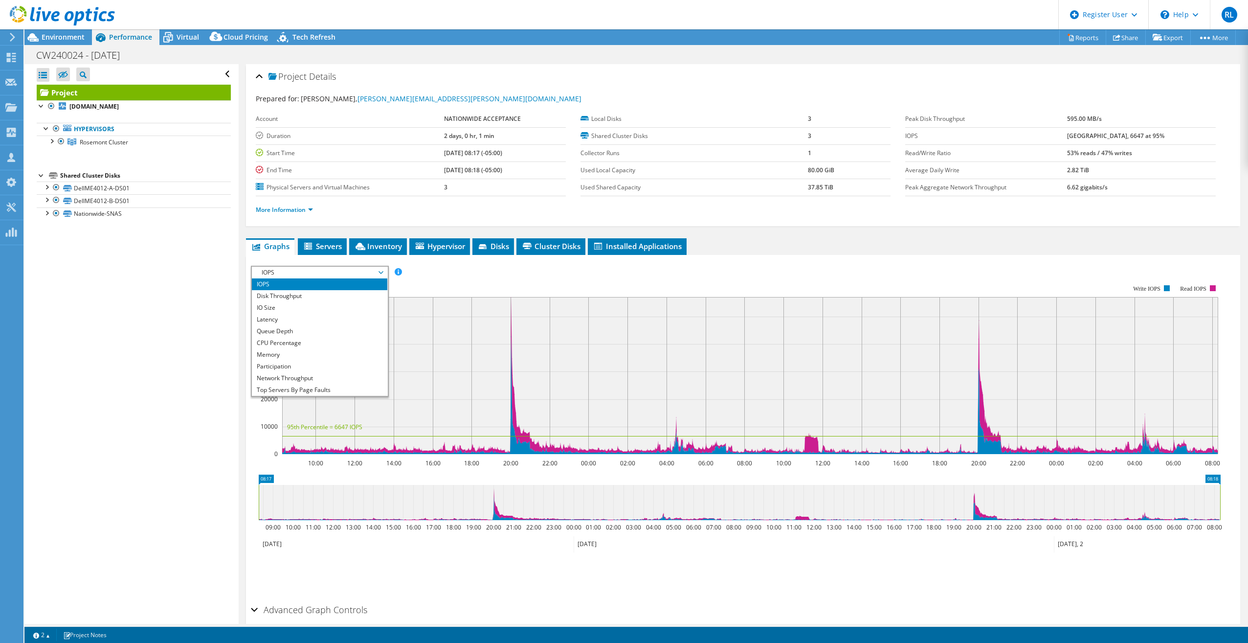
click at [226, 316] on div "Open All Close All Hide Excluded Nodes Project Tree Filter" at bounding box center [131, 344] width 214 height 560
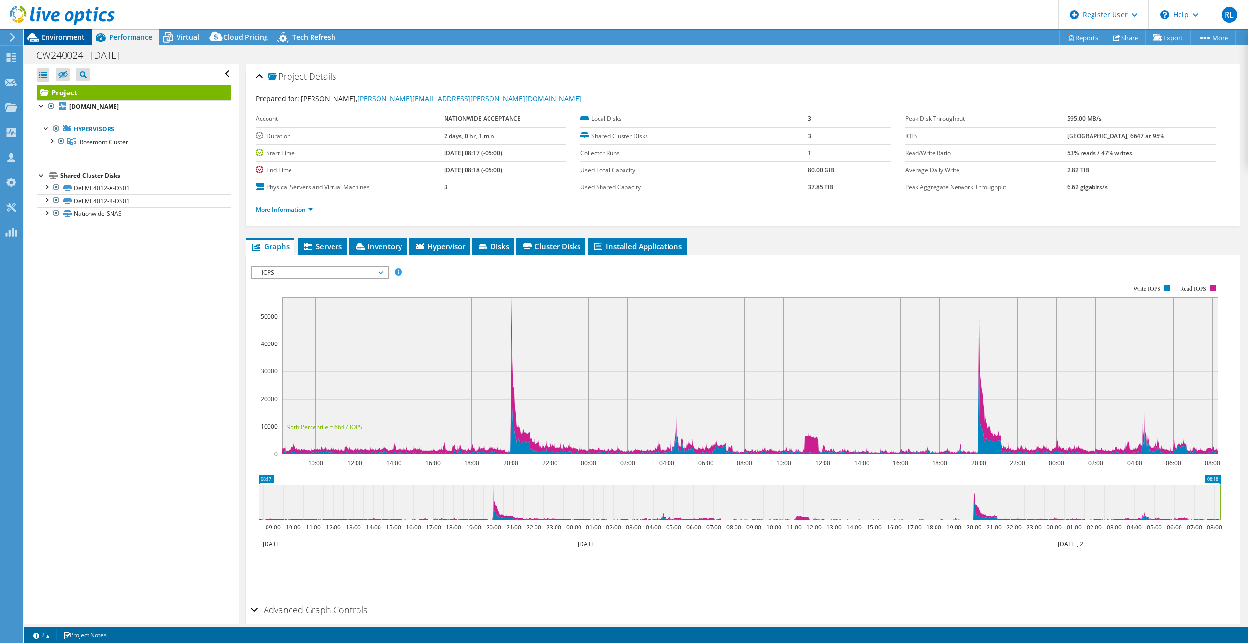
click at [72, 36] on span "Environment" at bounding box center [63, 36] width 43 height 9
